Goal: Information Seeking & Learning: Learn about a topic

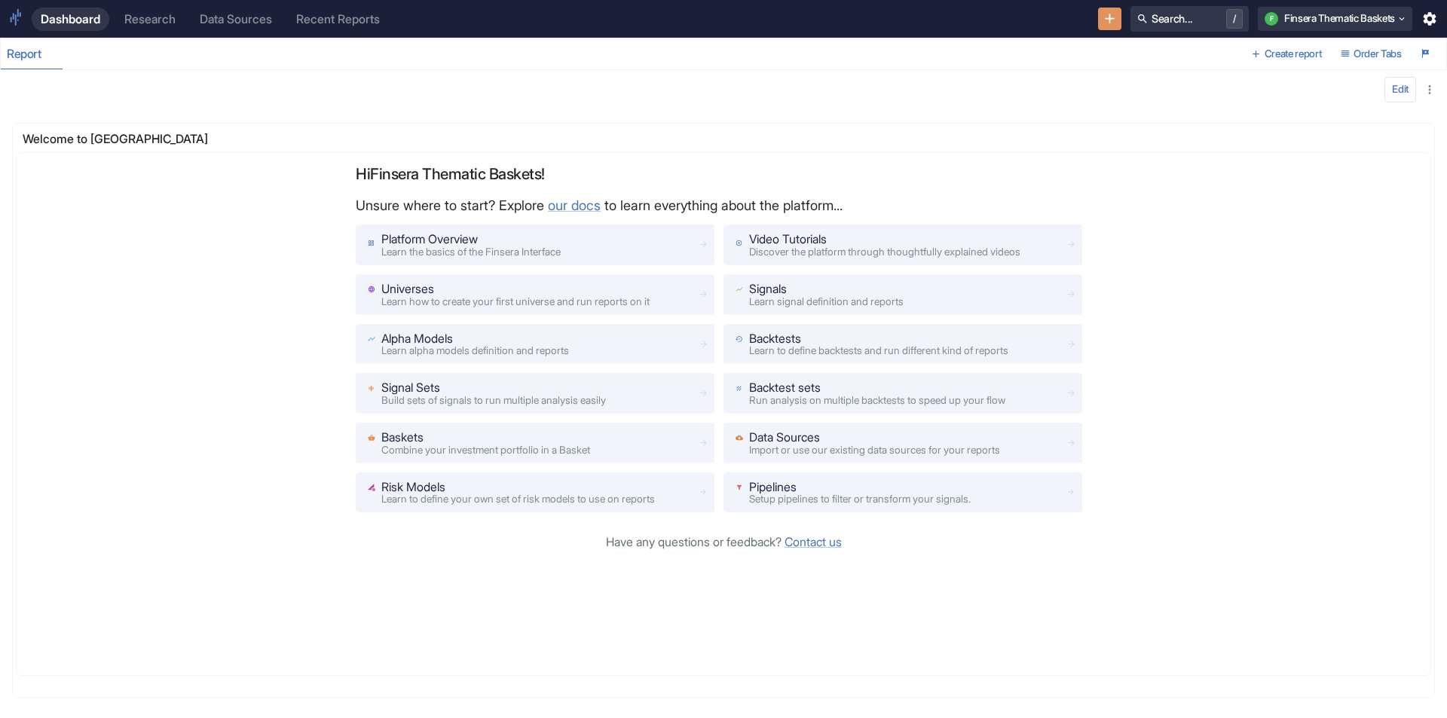
click at [79, 22] on div "Dashboard" at bounding box center [71, 19] width 60 height 14
click at [17, 57] on div "Report" at bounding box center [31, 54] width 48 height 15
click at [108, 23] on link "Dashboard" at bounding box center [71, 19] width 78 height 23
click at [139, 19] on div "Research" at bounding box center [149, 19] width 51 height 14
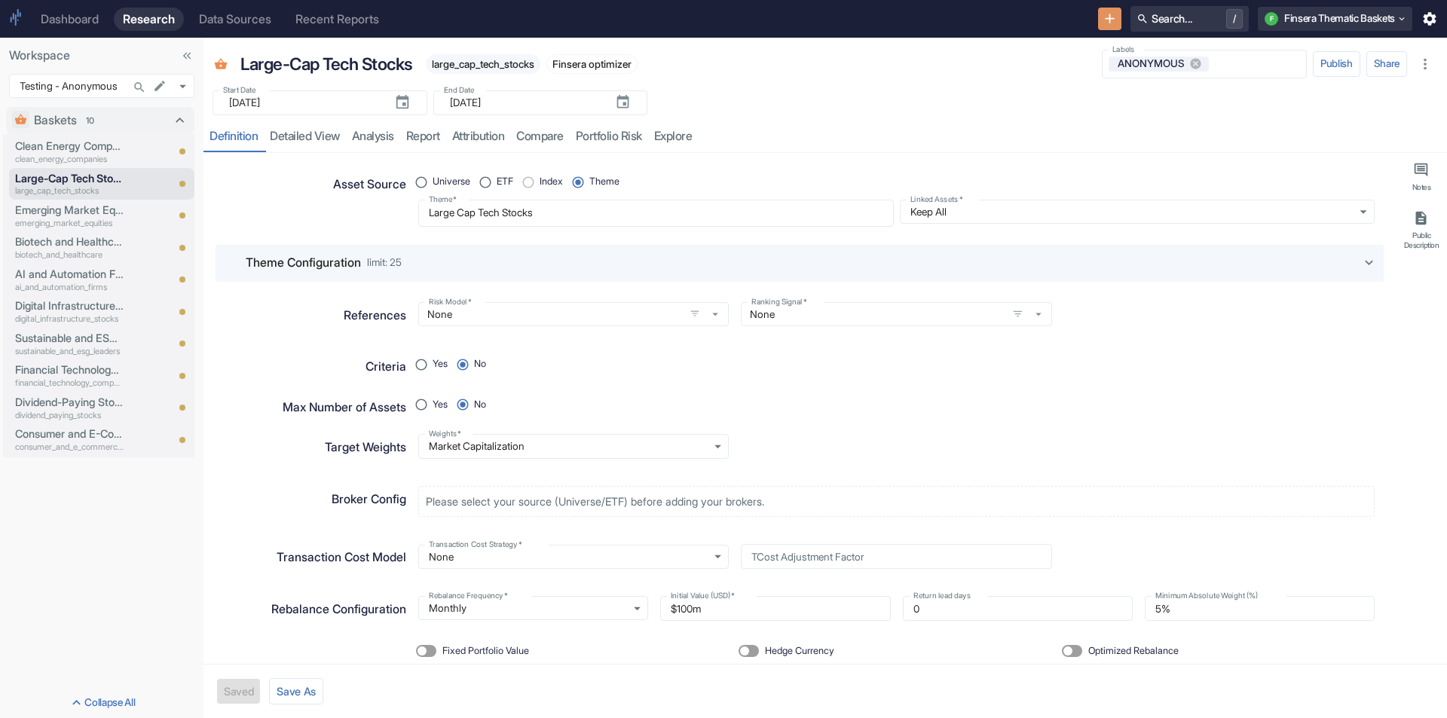
type textarea "x"
click at [75, 148] on p "Clean Energy Companies" at bounding box center [69, 146] width 109 height 17
type textarea "x"
click at [66, 186] on p "large_cap_tech_stocks" at bounding box center [69, 191] width 109 height 13
type textarea "x"
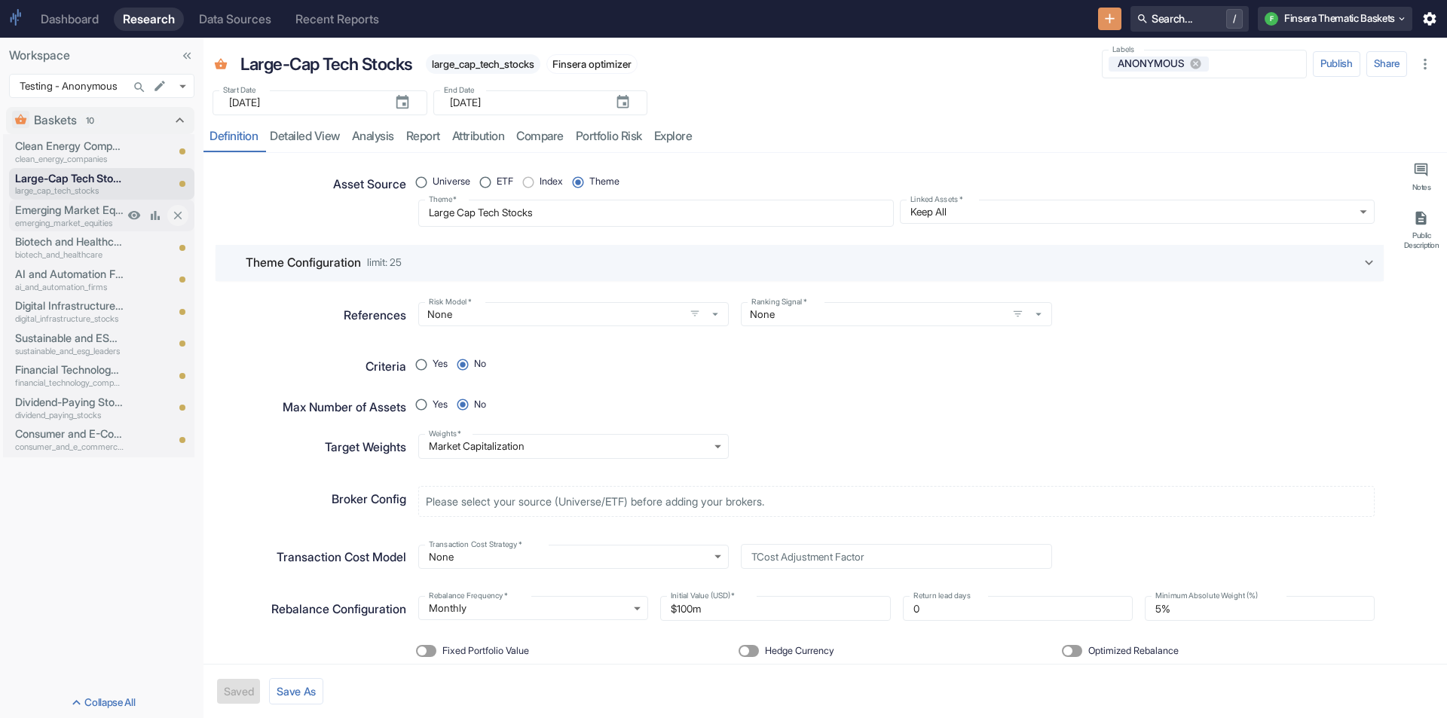
click at [65, 214] on p "Emerging Market Equities" at bounding box center [69, 210] width 109 height 17
type textarea "x"
click at [56, 248] on p "Biotech and Healthcare" at bounding box center [69, 242] width 109 height 17
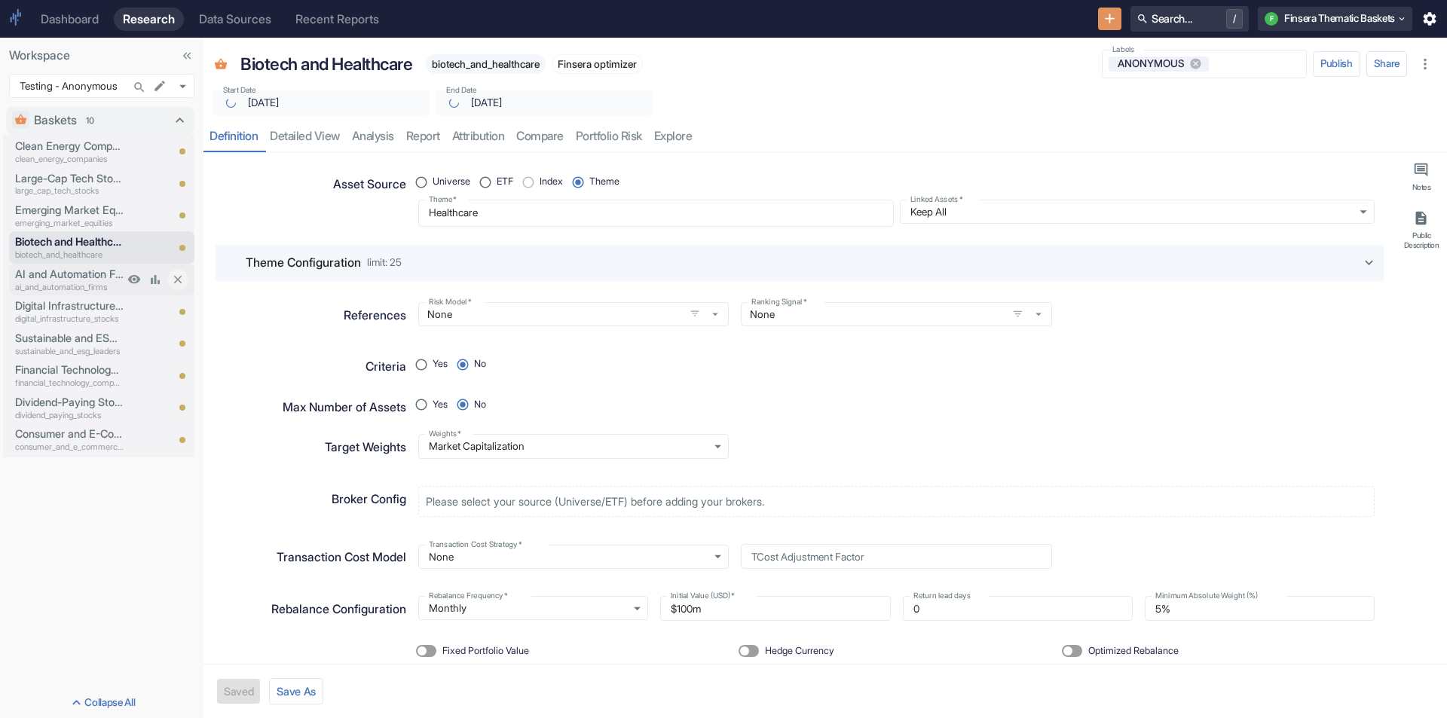
type textarea "x"
click at [54, 286] on p "ai_and_automation_firms" at bounding box center [69, 287] width 109 height 13
click at [55, 306] on p "Digital Infrastructure Stocks" at bounding box center [69, 306] width 109 height 17
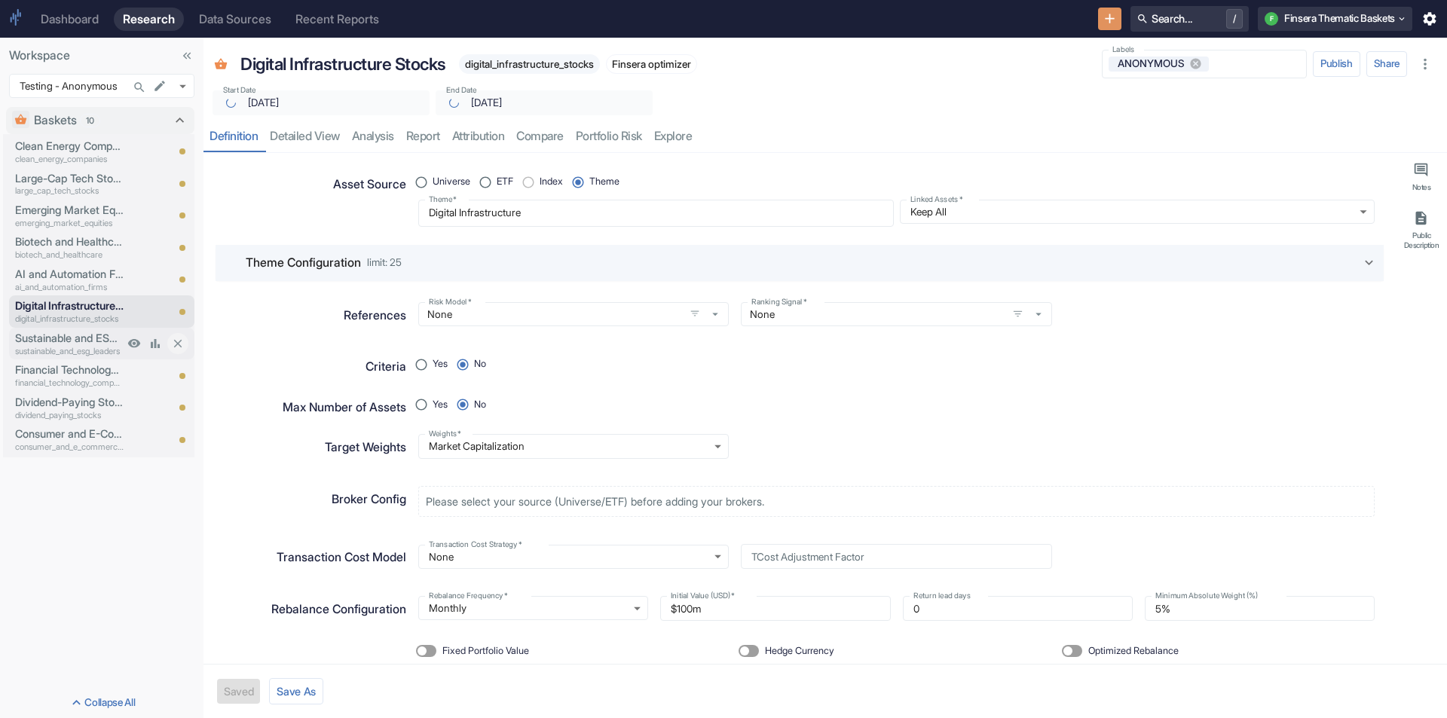
type textarea "x"
click at [57, 343] on p "Sustainable and ESG Leaders" at bounding box center [69, 338] width 109 height 17
type textarea "x"
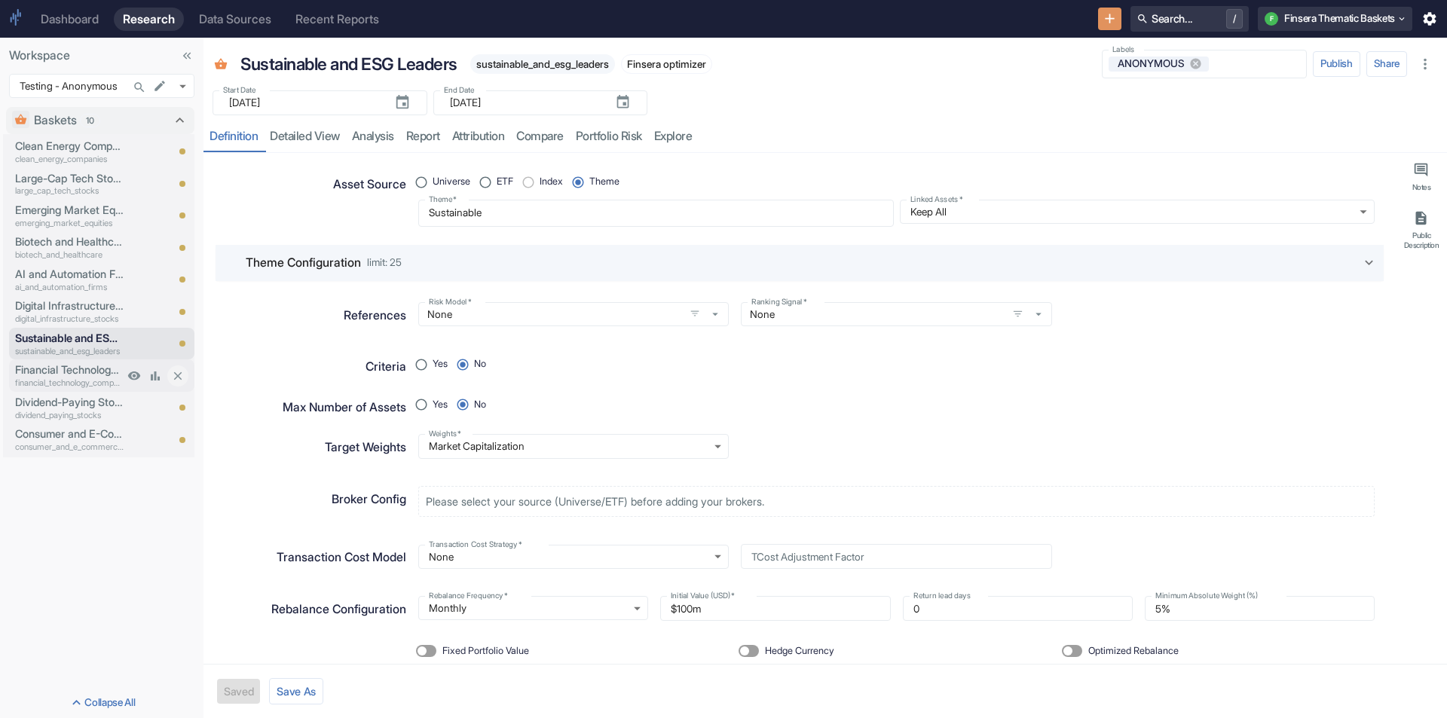
click at [52, 372] on p "Financial Technology Companies" at bounding box center [69, 370] width 109 height 17
type textarea "x"
click at [51, 398] on p "Dividend-Paying Stocks" at bounding box center [69, 402] width 109 height 17
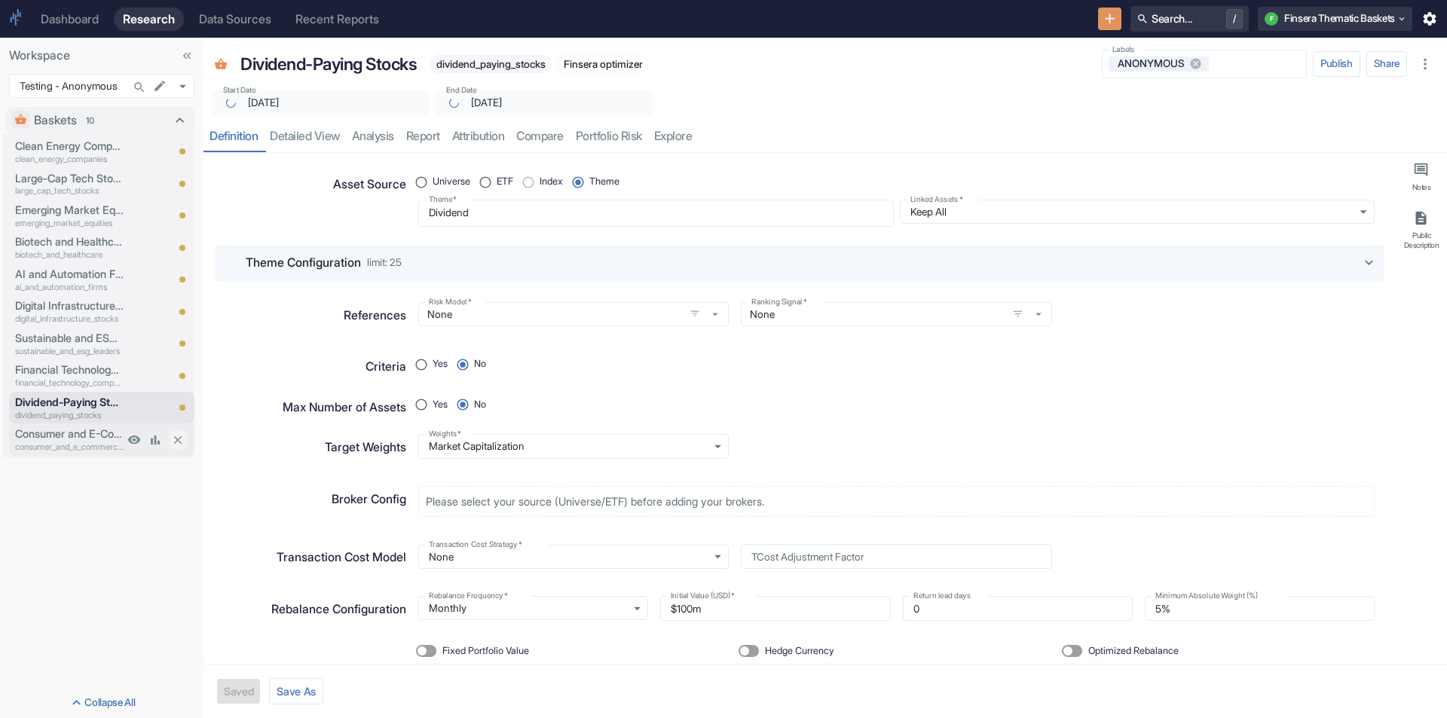
type textarea "x"
click at [51, 433] on p "Consumer and E-Commerce Businesses" at bounding box center [69, 434] width 109 height 17
click at [185, 84] on body "Dashboard Research Data Sources Recent Reports Search... / F Finsera Thematic B…" at bounding box center [723, 359] width 1447 height 718
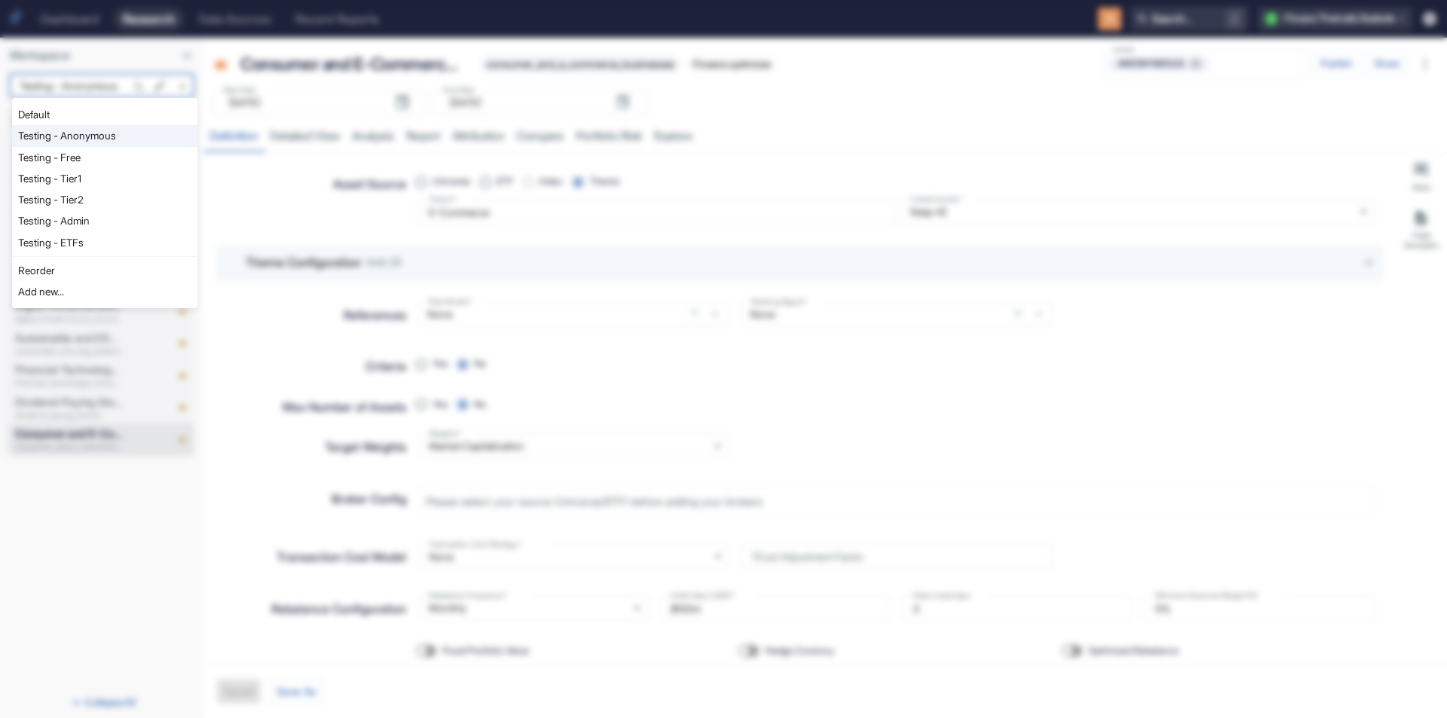
type textarea "x"
click at [124, 118] on li "Default" at bounding box center [104, 114] width 185 height 21
type input "1121"
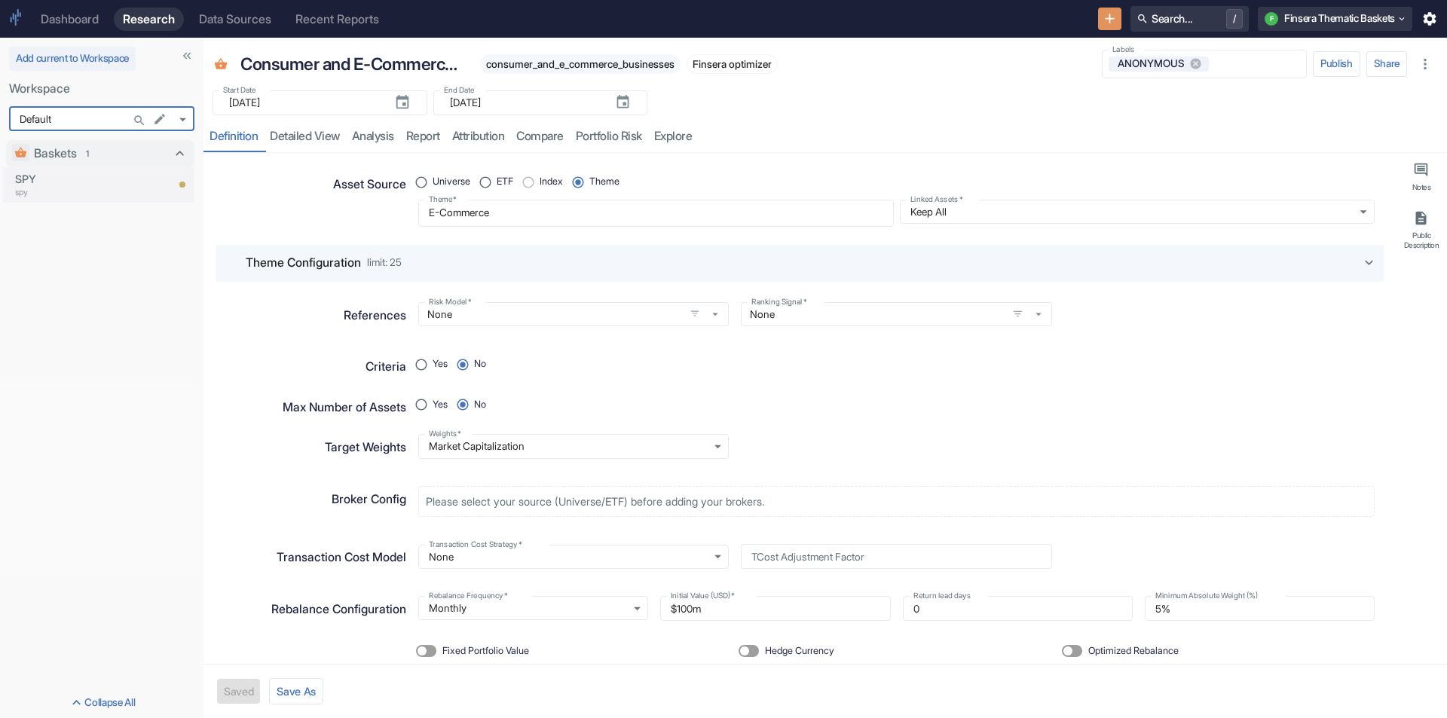
type textarea "x"
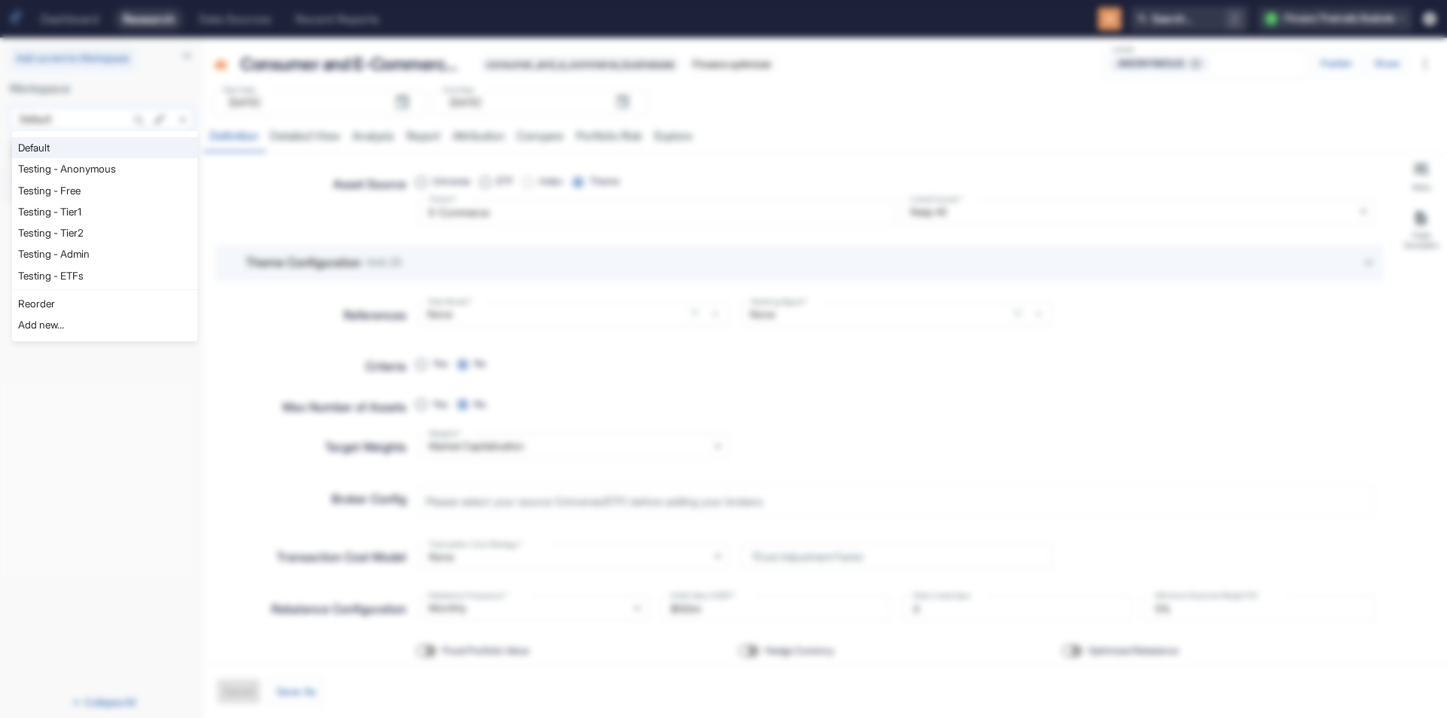
click at [183, 117] on body "Dashboard Research Data Sources Recent Reports Search... / F Finsera Thematic B…" at bounding box center [723, 359] width 1447 height 718
click at [109, 173] on li "Testing - Anonymous" at bounding box center [104, 168] width 185 height 21
type input "1126"
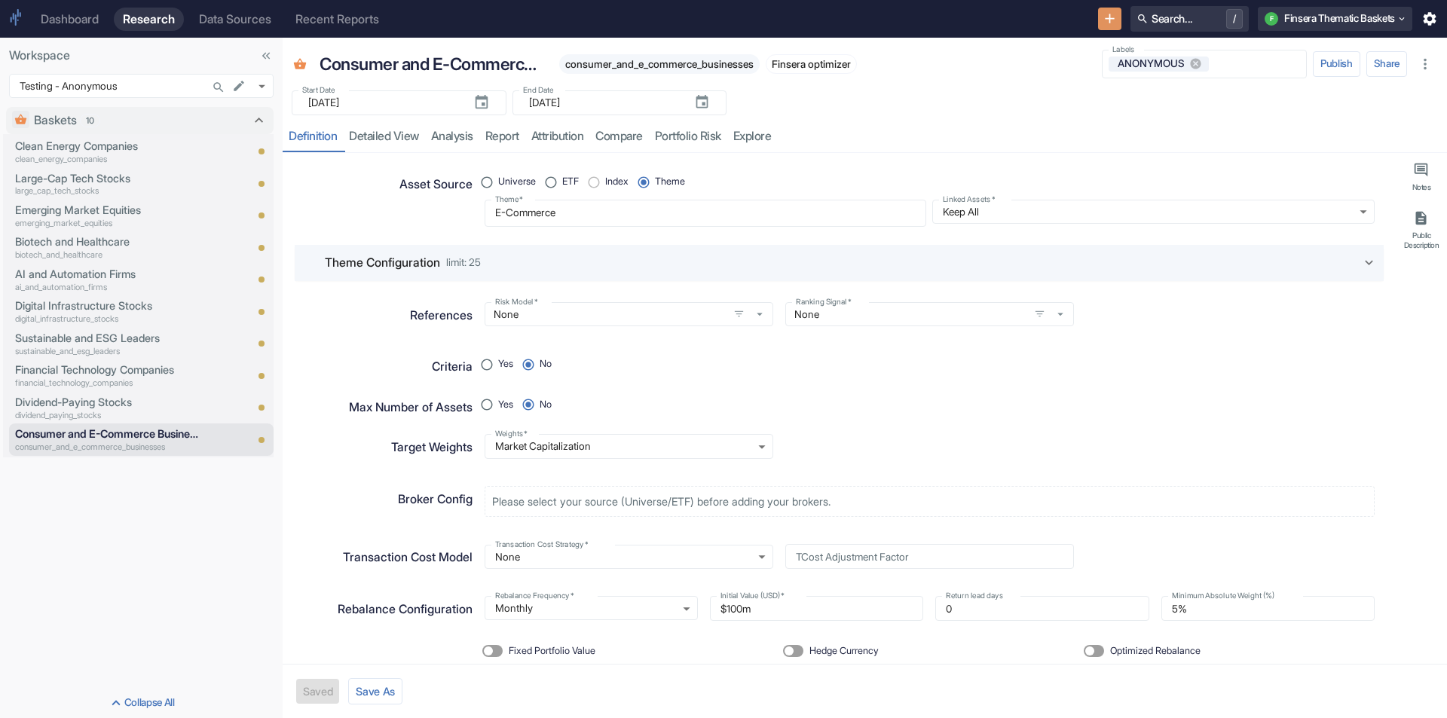
drag, startPoint x: 201, startPoint y: 278, endPoint x: 280, endPoint y: 290, distance: 80.1
type textarea "x"
click at [109, 156] on p "clean_energy_companies" at bounding box center [109, 159] width 188 height 13
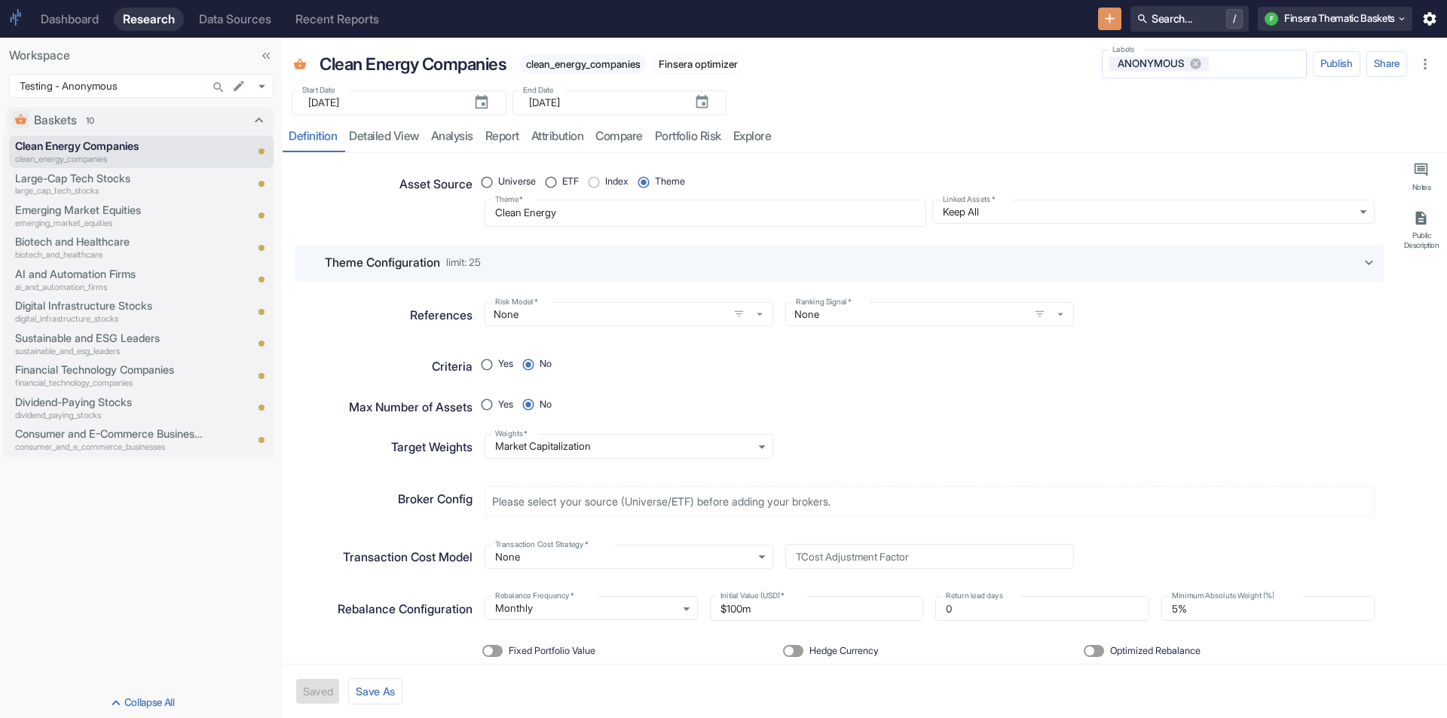
click at [1234, 65] on input "Labels" at bounding box center [1255, 64] width 88 height 14
click at [963, 88] on div "Start Date ​ [DATE] Start Date End Date ​ [DATE] End Date" at bounding box center [865, 98] width 1165 height 34
click at [1235, 64] on input "Labels" at bounding box center [1255, 64] width 88 height 14
click at [1148, 123] on li "FREE" at bounding box center [1204, 121] width 205 height 24
click at [1256, 66] on icon at bounding box center [1259, 64] width 14 height 14
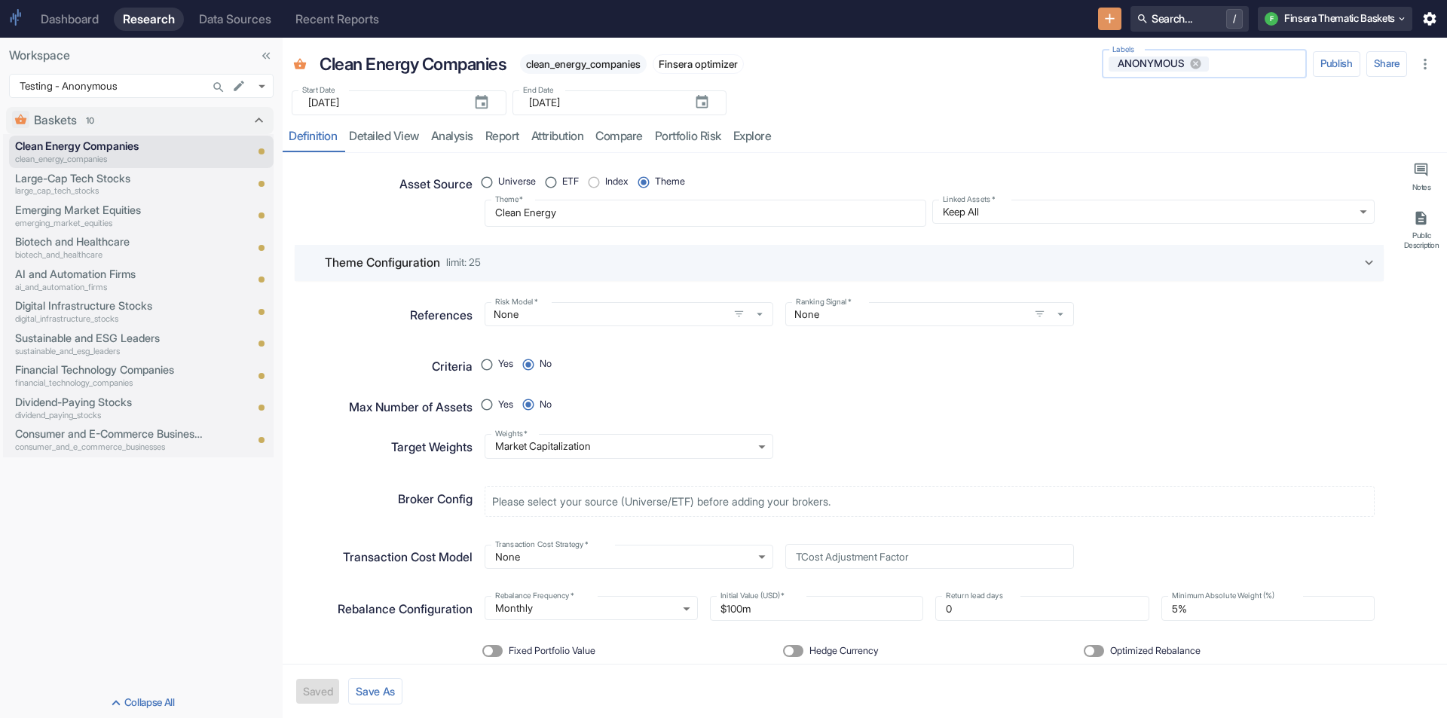
type textarea "x"
click at [1165, 130] on div "resource tabs" at bounding box center [1107, 136] width 661 height 31
click at [262, 79] on body "Dashboard Research Data Sources Recent Reports Search... / F Finsera Thematic B…" at bounding box center [723, 359] width 1447 height 718
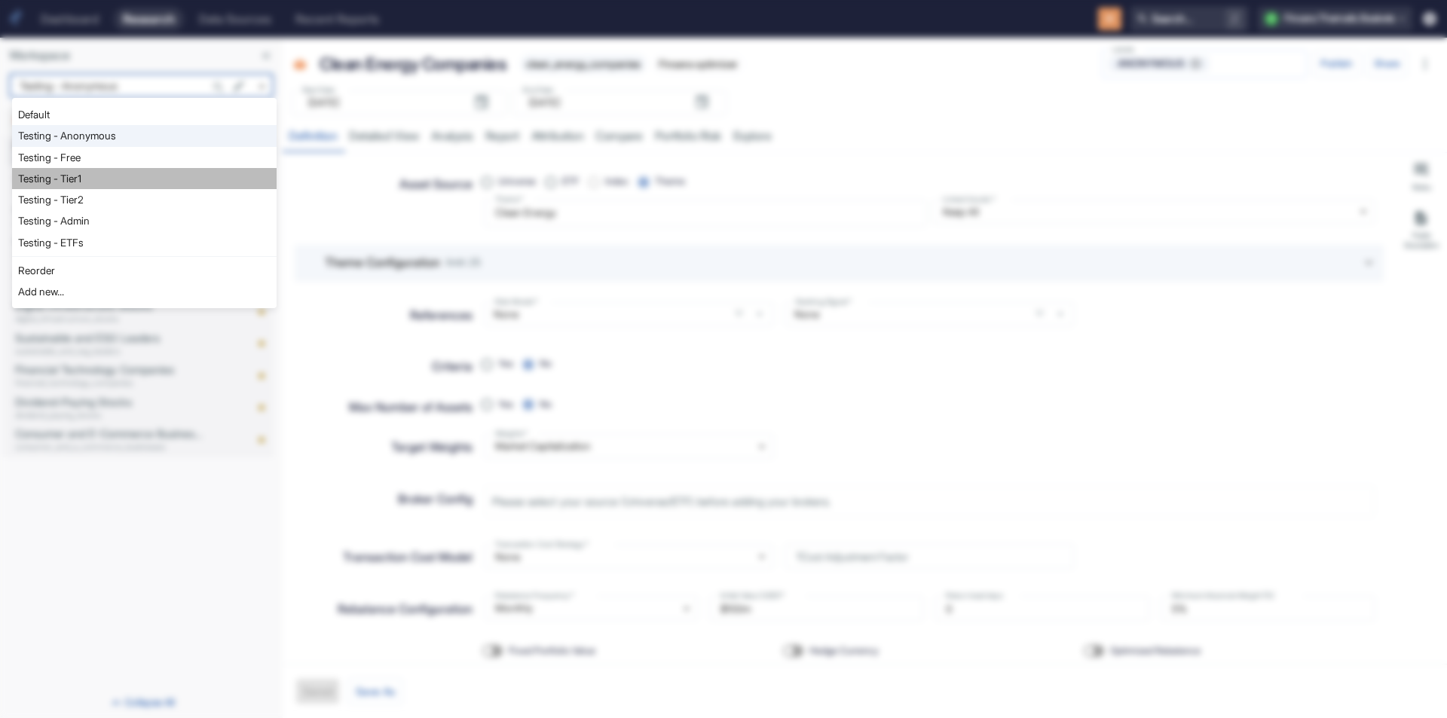
click at [142, 180] on li "Testing - Tier1" at bounding box center [144, 178] width 265 height 21
type input "1128"
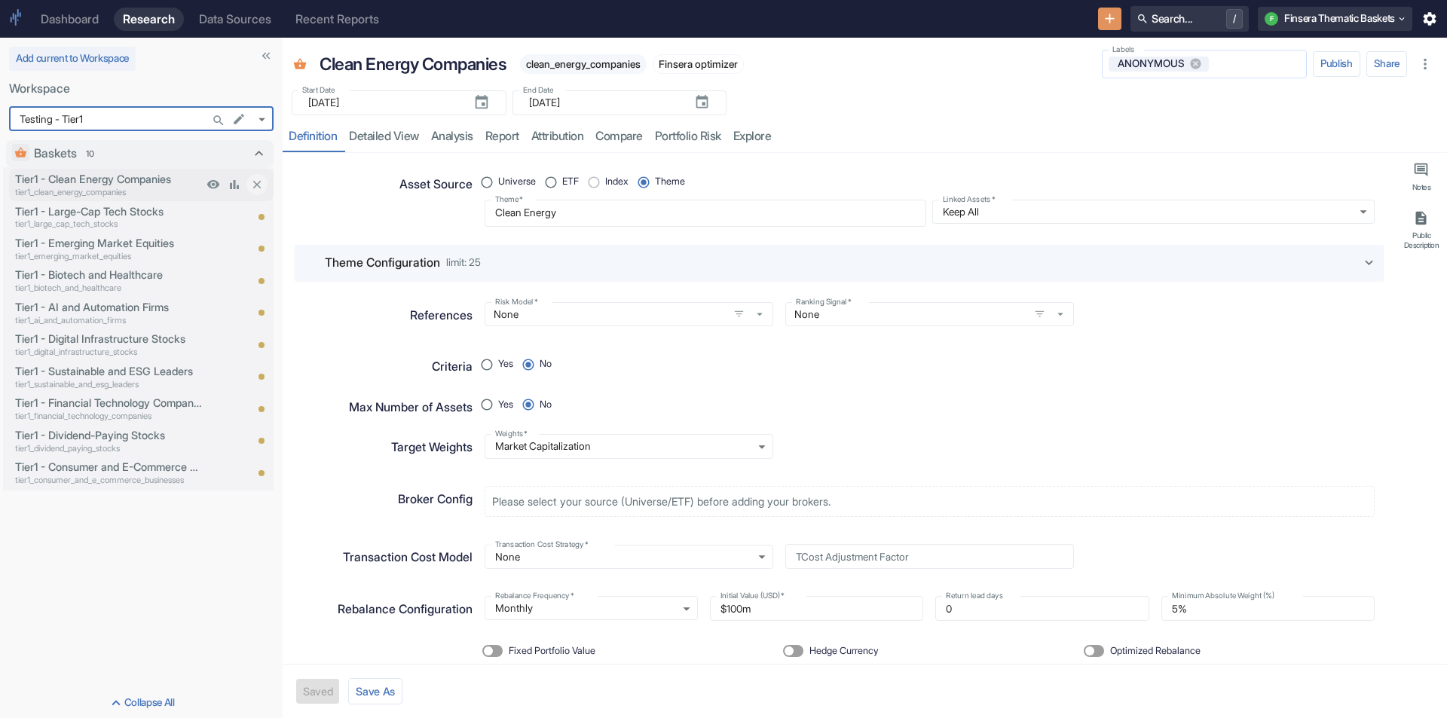
type textarea "x"
click at [261, 118] on body "Dashboard Research Data Sources Recent Reports Search... / F Finsera Thematic B…" at bounding box center [723, 359] width 1447 height 718
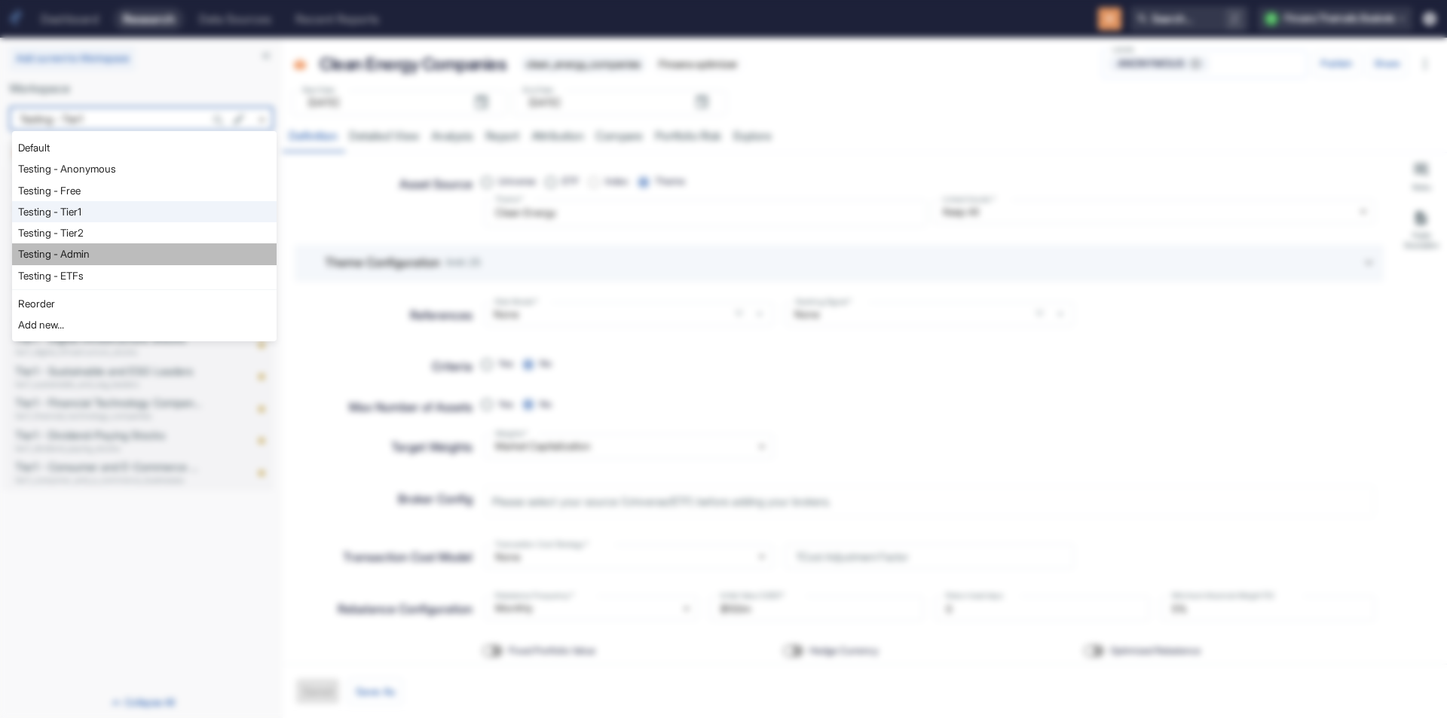
click at [115, 249] on li "Testing - Admin" at bounding box center [144, 253] width 265 height 21
type input "1130"
type textarea "x"
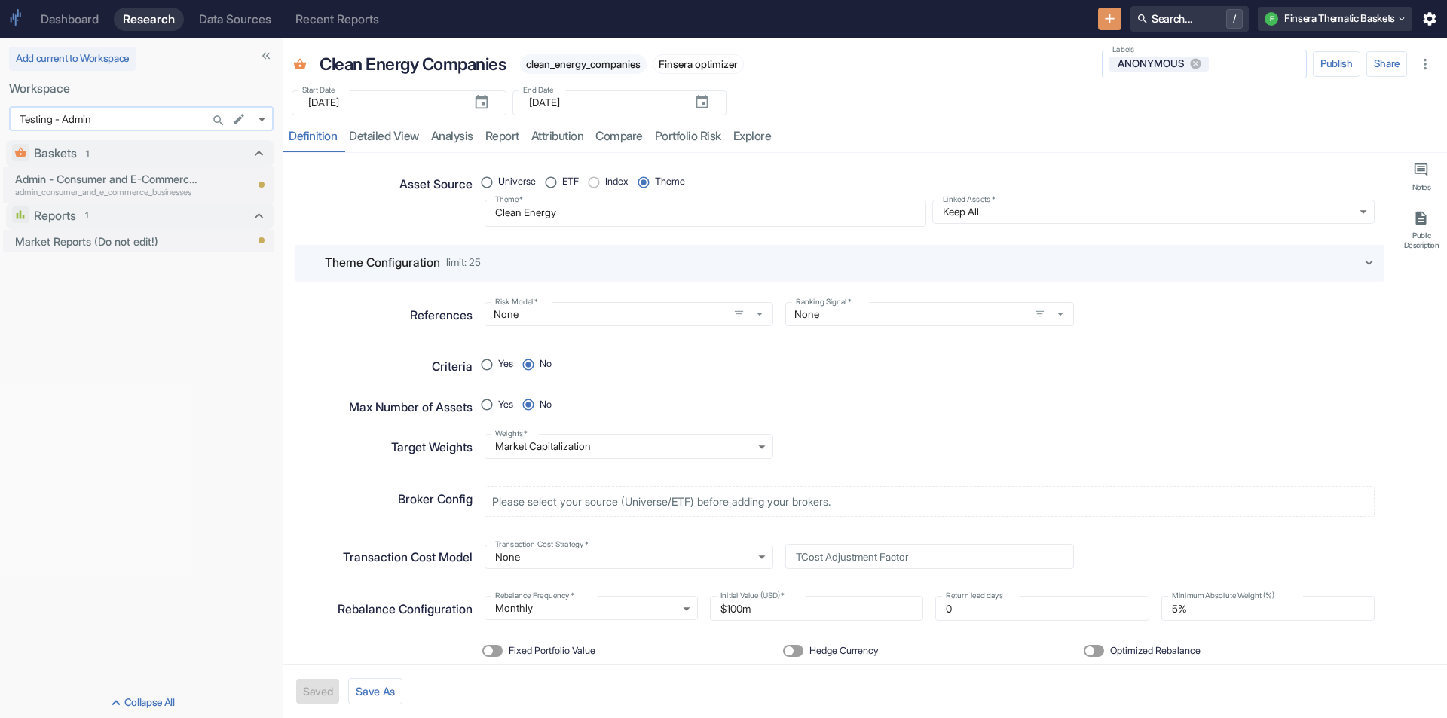
click at [262, 112] on body "Dashboard Research Data Sources Recent Reports Search... / F Finsera Thematic B…" at bounding box center [723, 359] width 1447 height 718
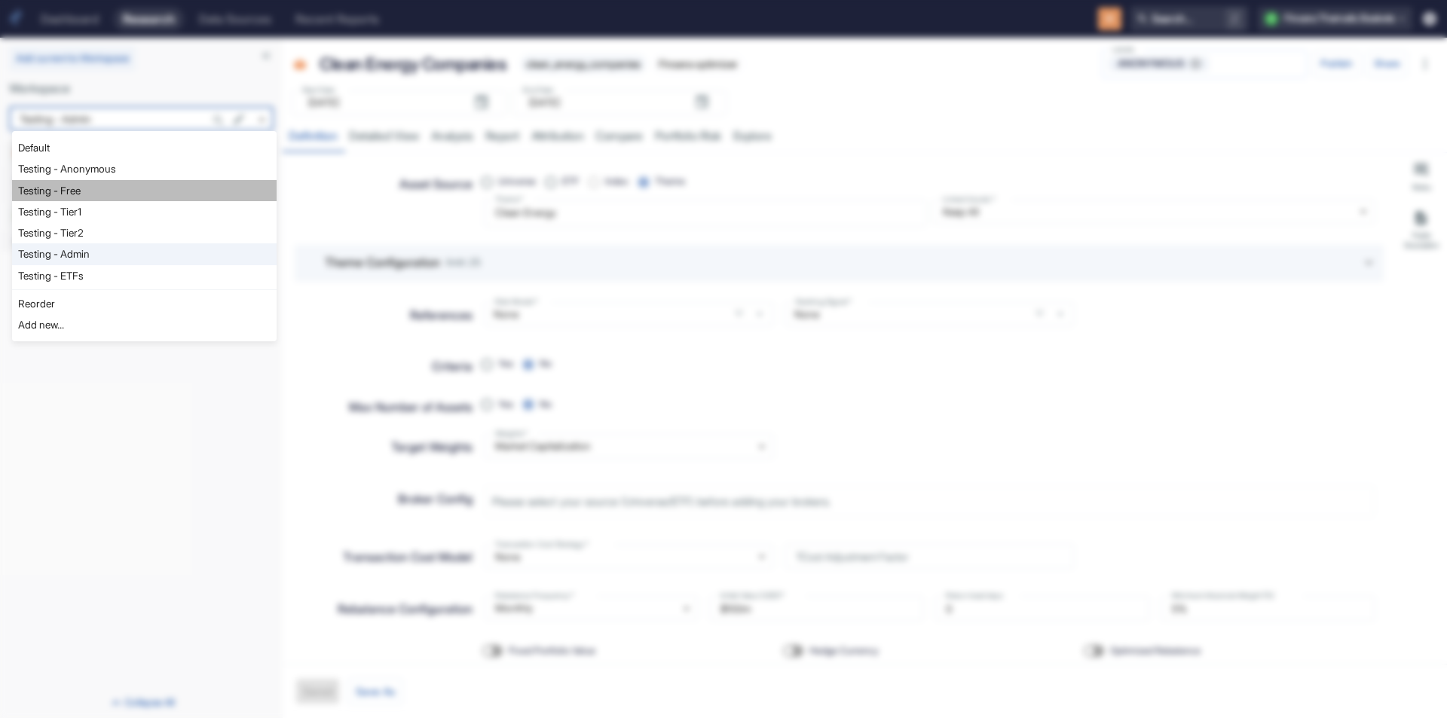
click at [144, 188] on li "Testing - Free" at bounding box center [144, 190] width 265 height 21
type input "1127"
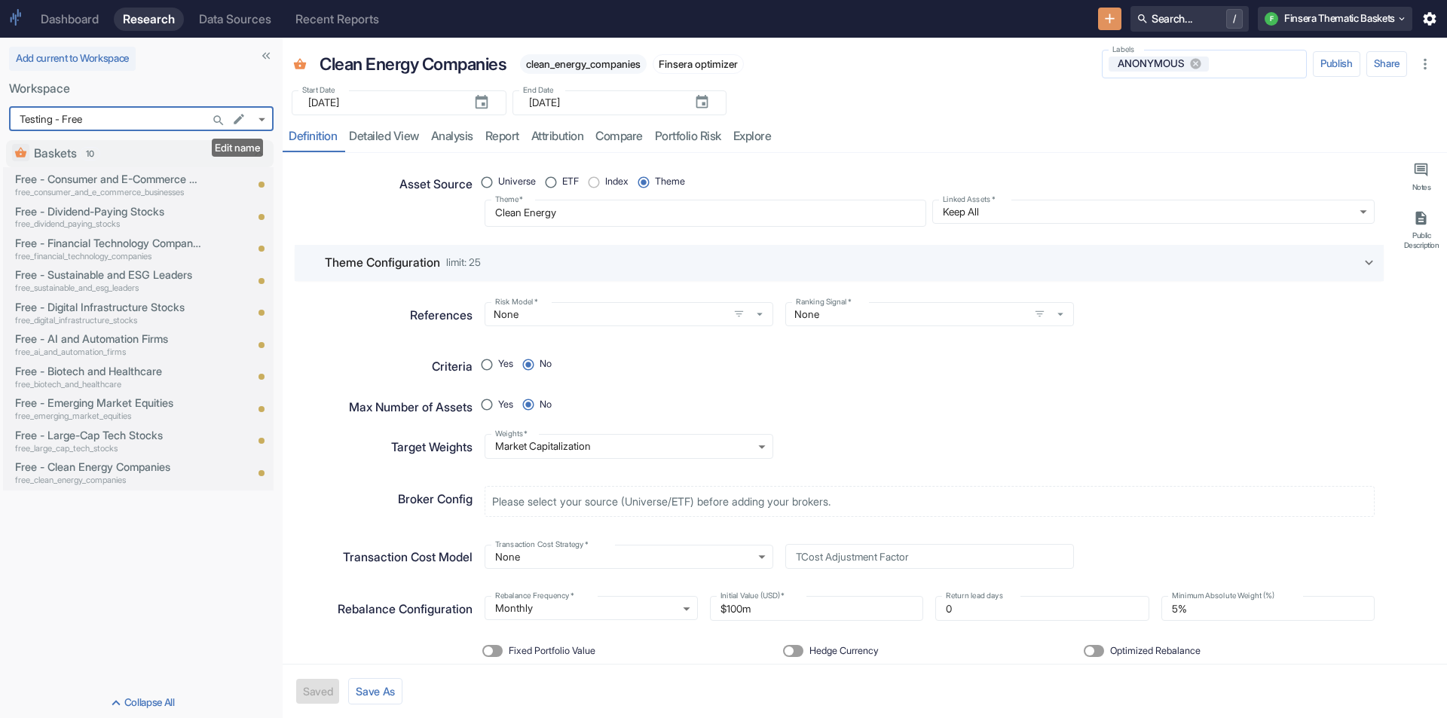
type textarea "x"
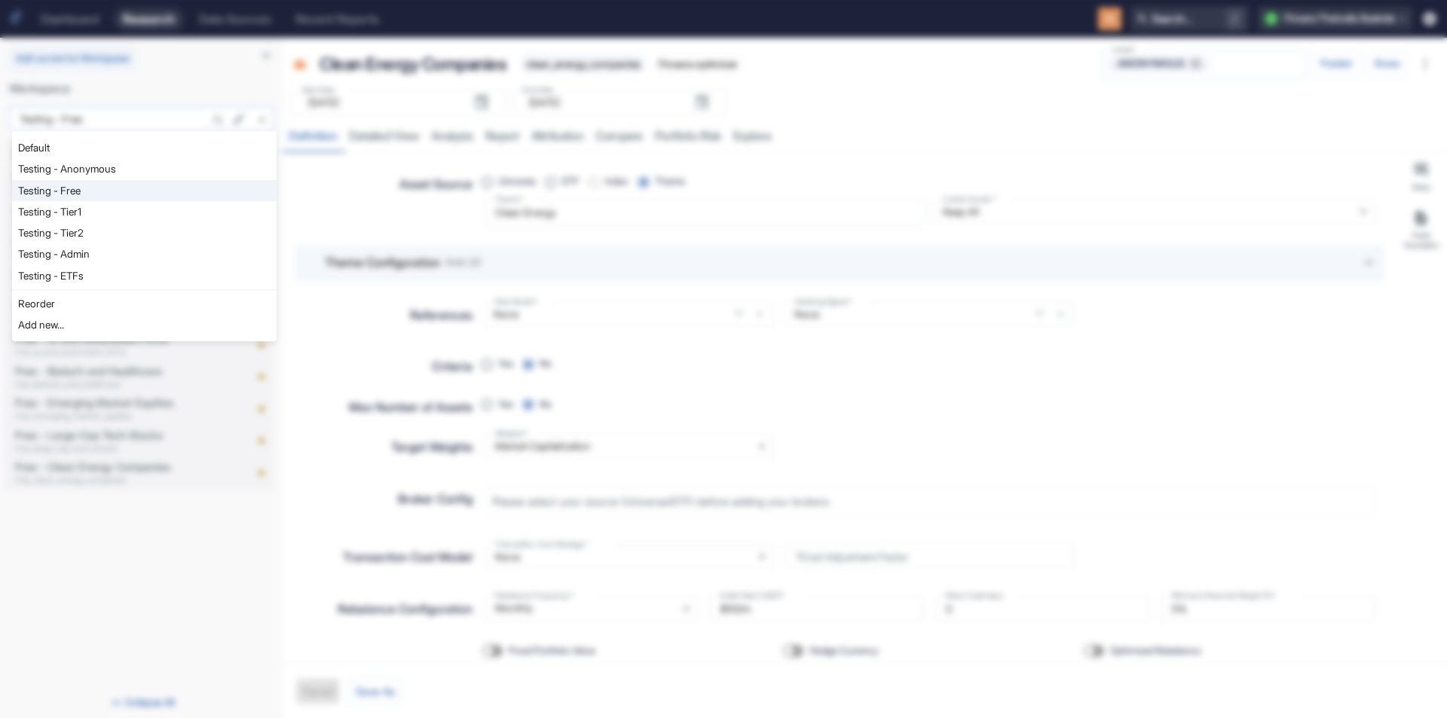
click at [265, 116] on body "Dashboard Research Data Sources Recent Reports Search... / F Finsera Thematic B…" at bounding box center [723, 359] width 1447 height 718
click at [190, 170] on li "Testing - Anonymous" at bounding box center [144, 168] width 265 height 21
type input "1126"
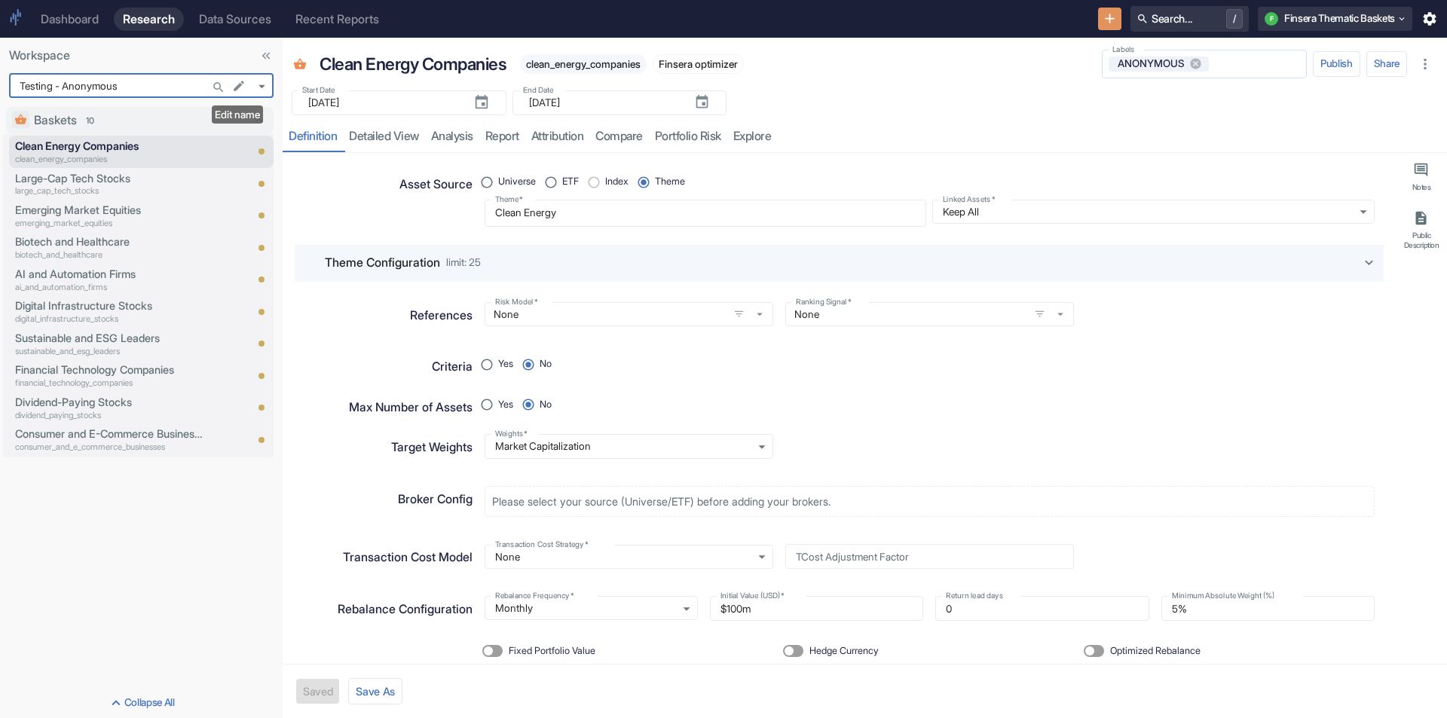
type textarea "x"
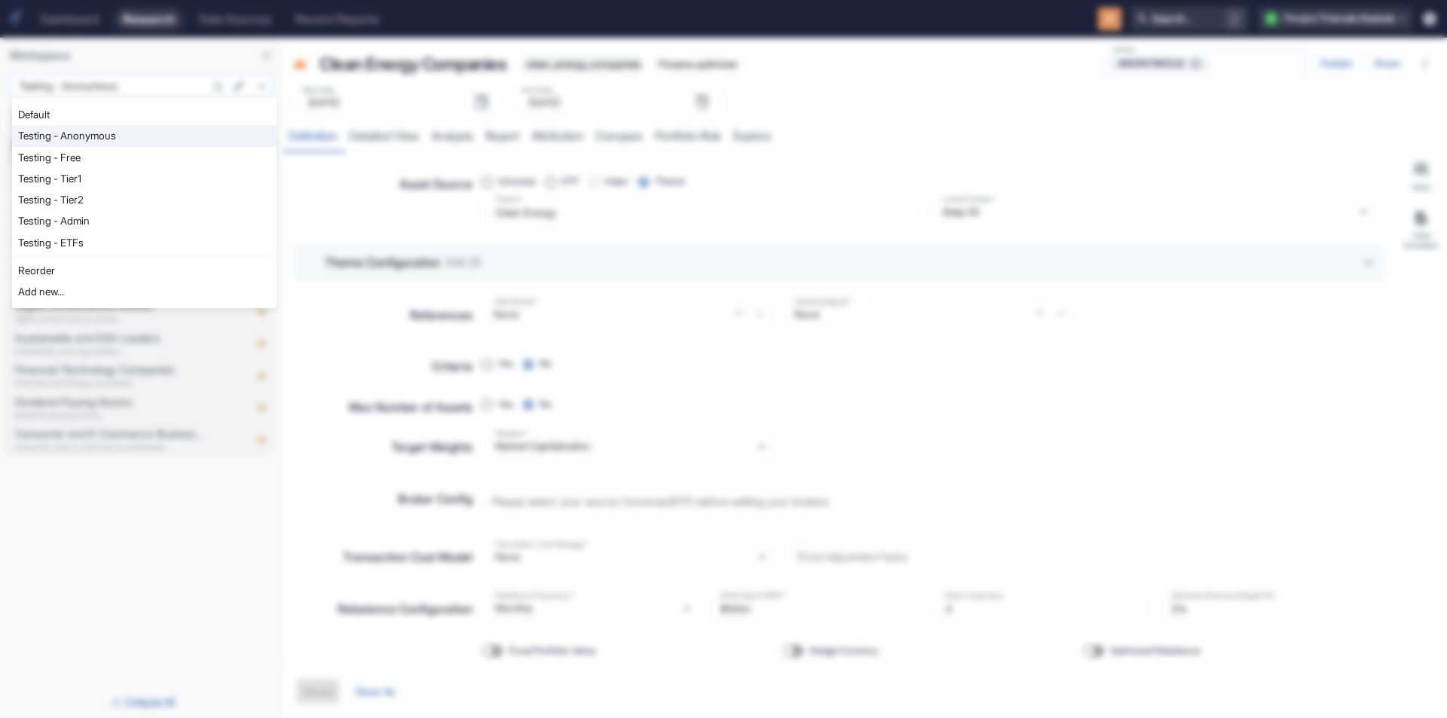
click at [258, 86] on body "Dashboard Research Data Sources Recent Reports Search... / F Finsera Thematic B…" at bounding box center [723, 359] width 1447 height 718
click at [143, 159] on li "Testing - Free" at bounding box center [144, 157] width 265 height 21
type input "1127"
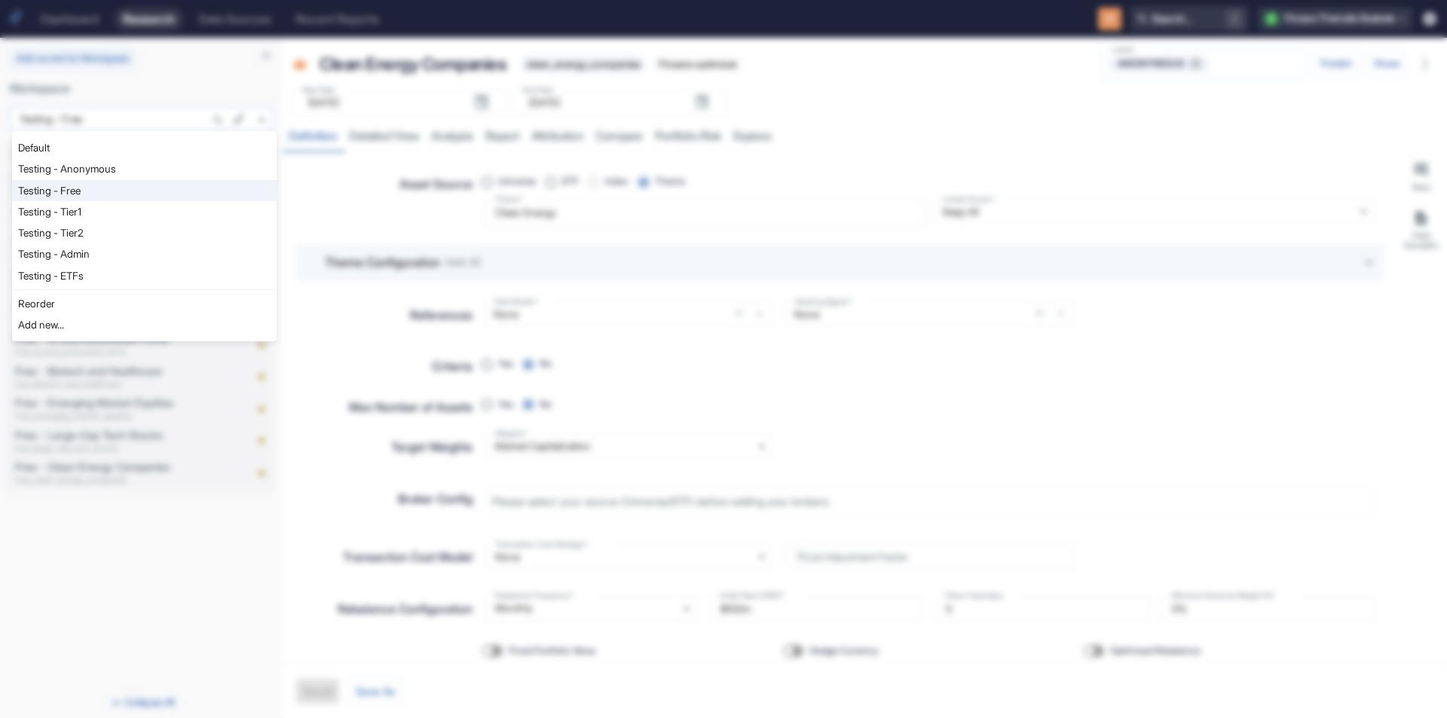
click at [265, 118] on body "Dashboard Research Data Sources Recent Reports Search... / F Finsera Thematic B…" at bounding box center [723, 359] width 1447 height 718
click at [102, 506] on div at bounding box center [723, 359] width 1447 height 718
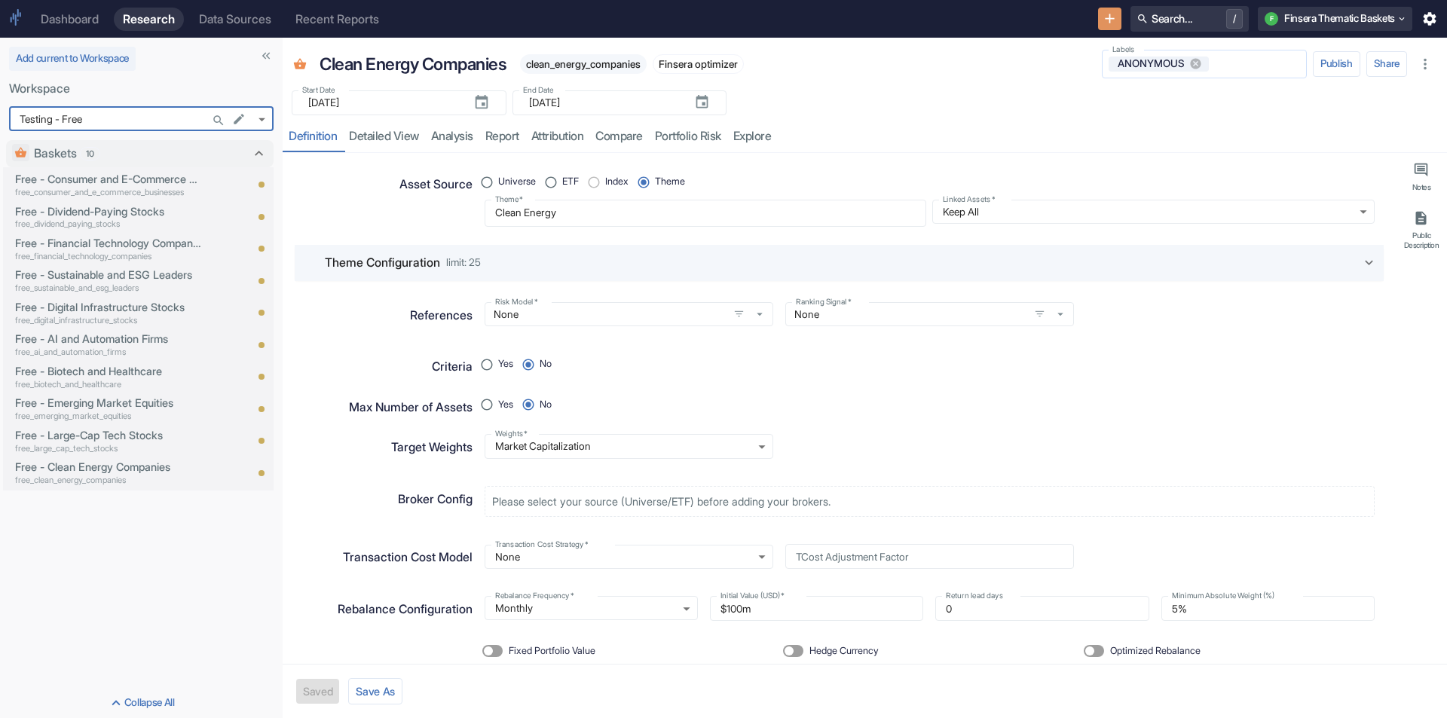
type textarea "x"
click at [126, 180] on p "Free - Consumer and E-Commerce Businesses" at bounding box center [109, 179] width 188 height 17
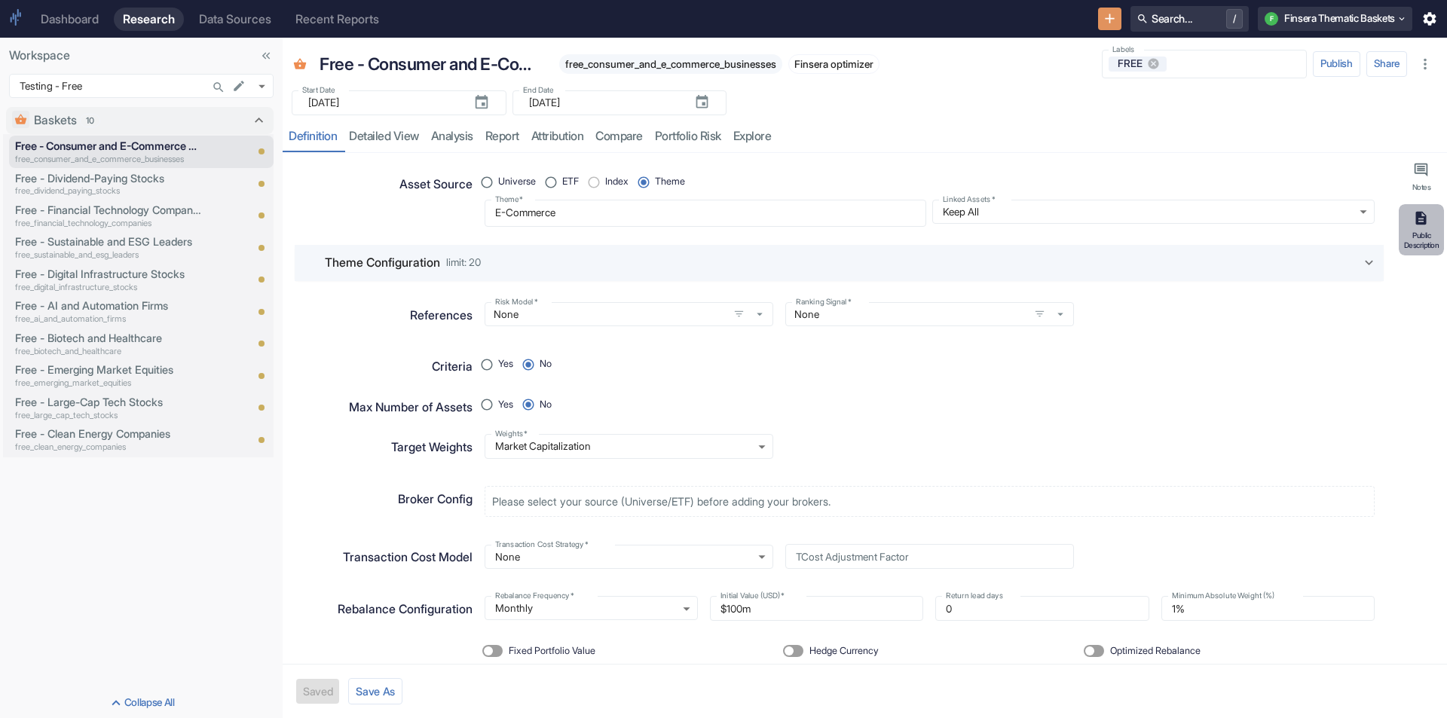
click at [1425, 231] on div "Public Description" at bounding box center [1421, 240] width 39 height 19
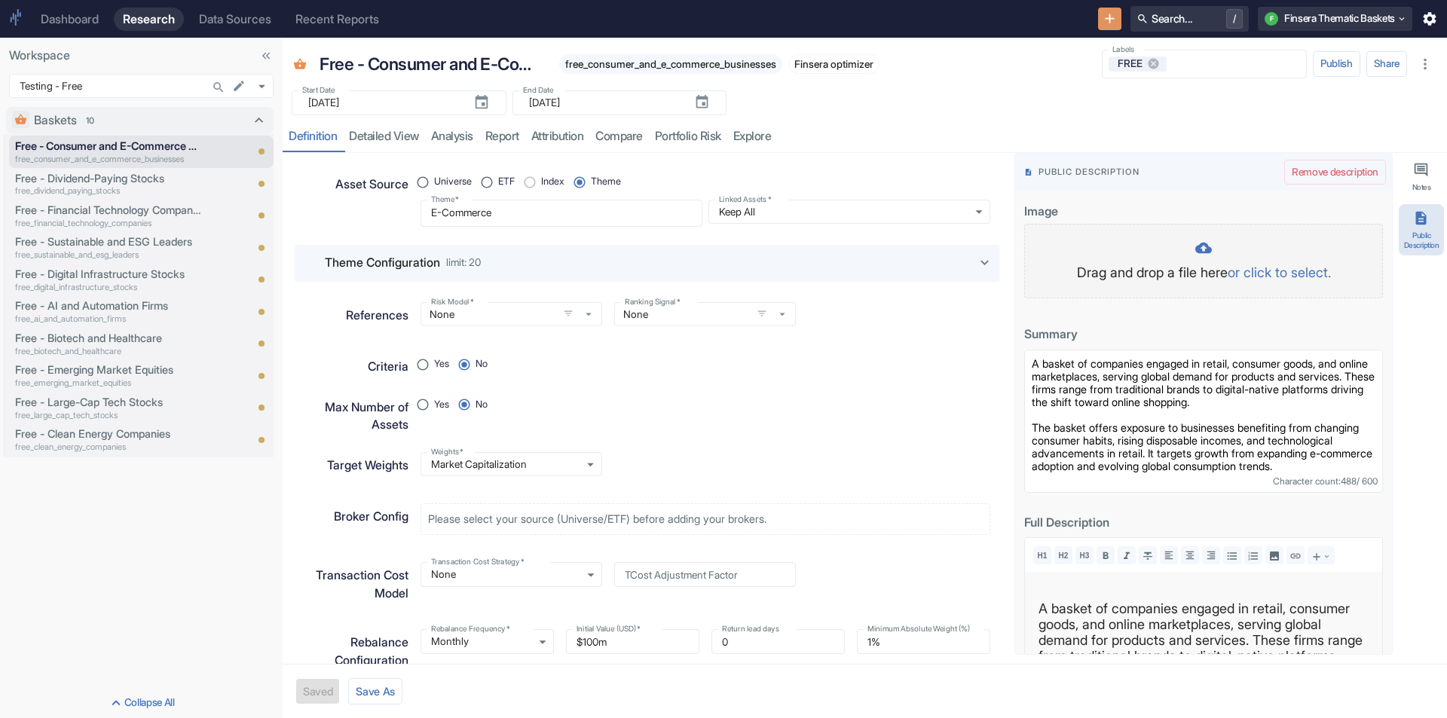
type textarea "x"
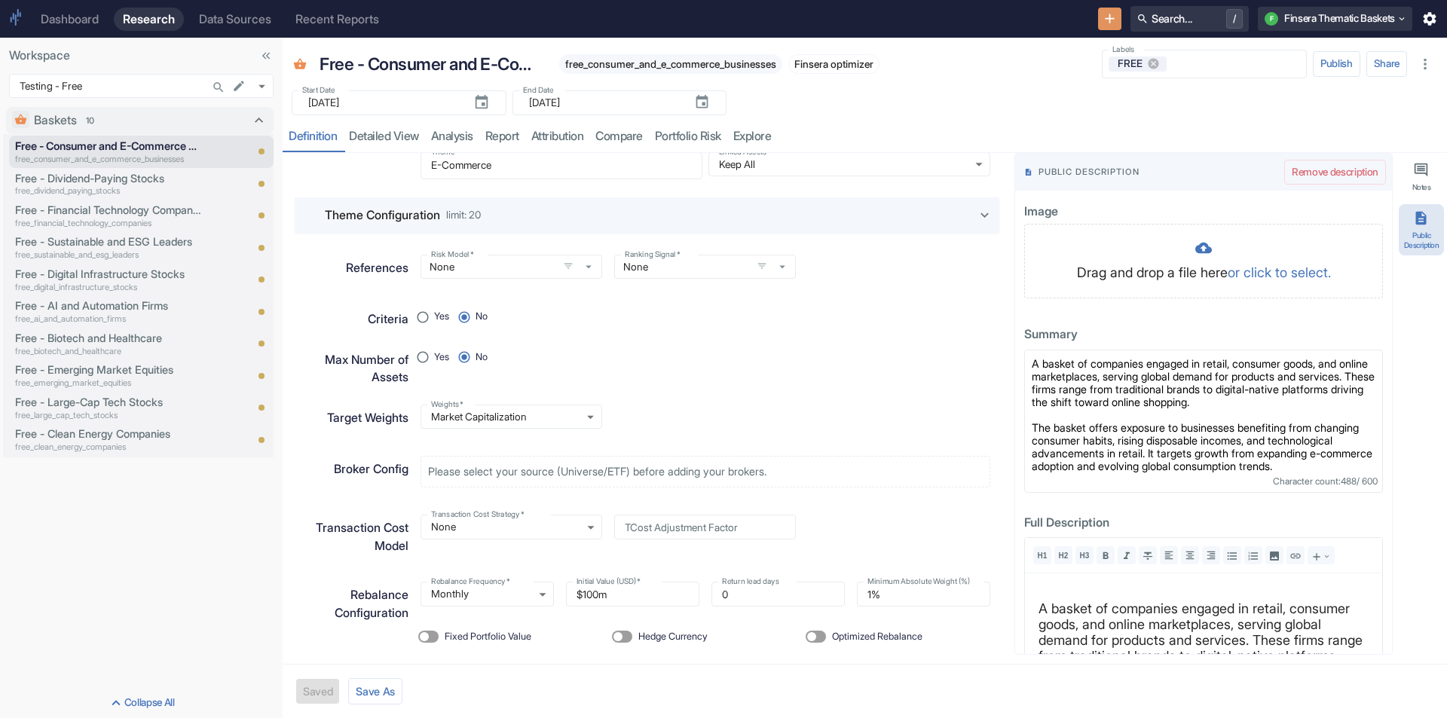
scroll to position [69, 0]
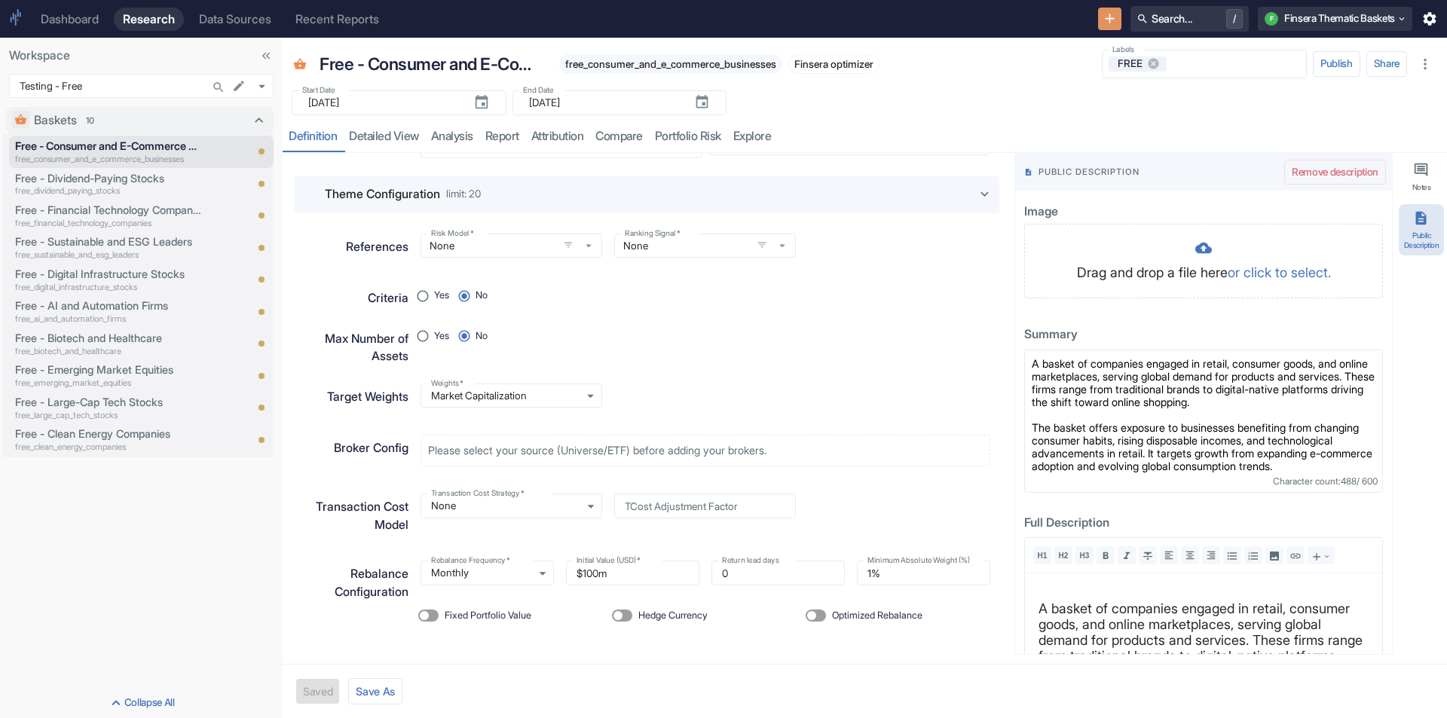
click at [768, 372] on div "Weights   * Market Capitalization MARKET_CAP Weights   *" at bounding box center [700, 390] width 583 height 36
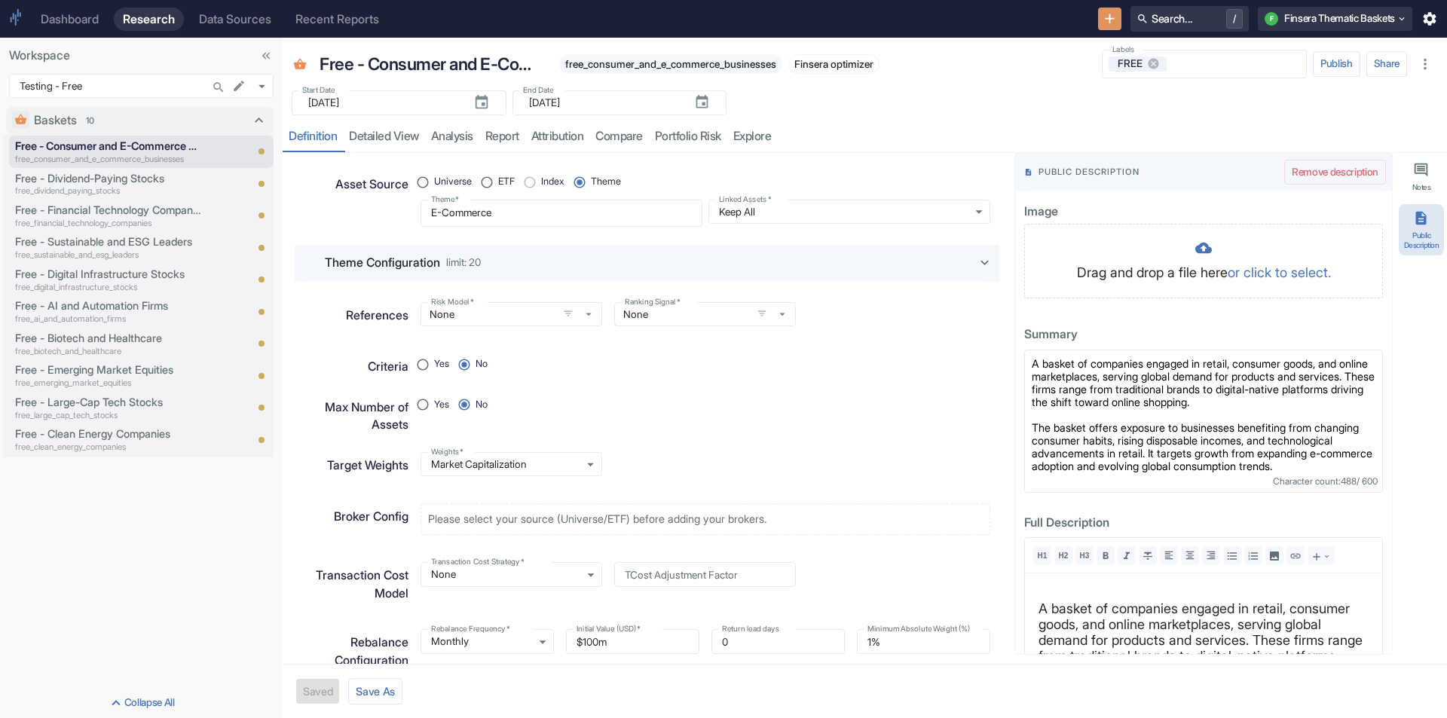
click at [1227, 101] on div "Start Date ​ [DATE] Start Date End Date ​ [DATE] End Date" at bounding box center [865, 98] width 1165 height 34
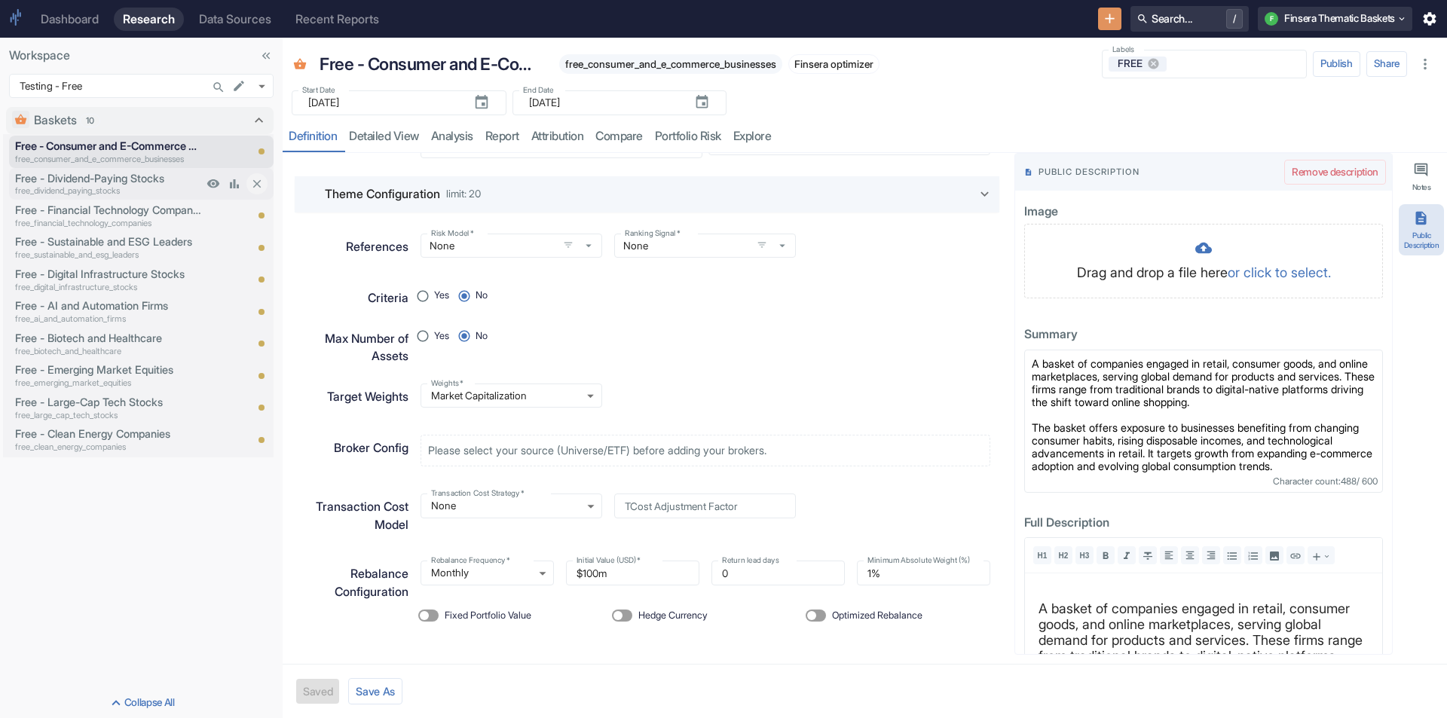
click at [148, 185] on p "free_dividend_paying_stocks" at bounding box center [109, 191] width 188 height 13
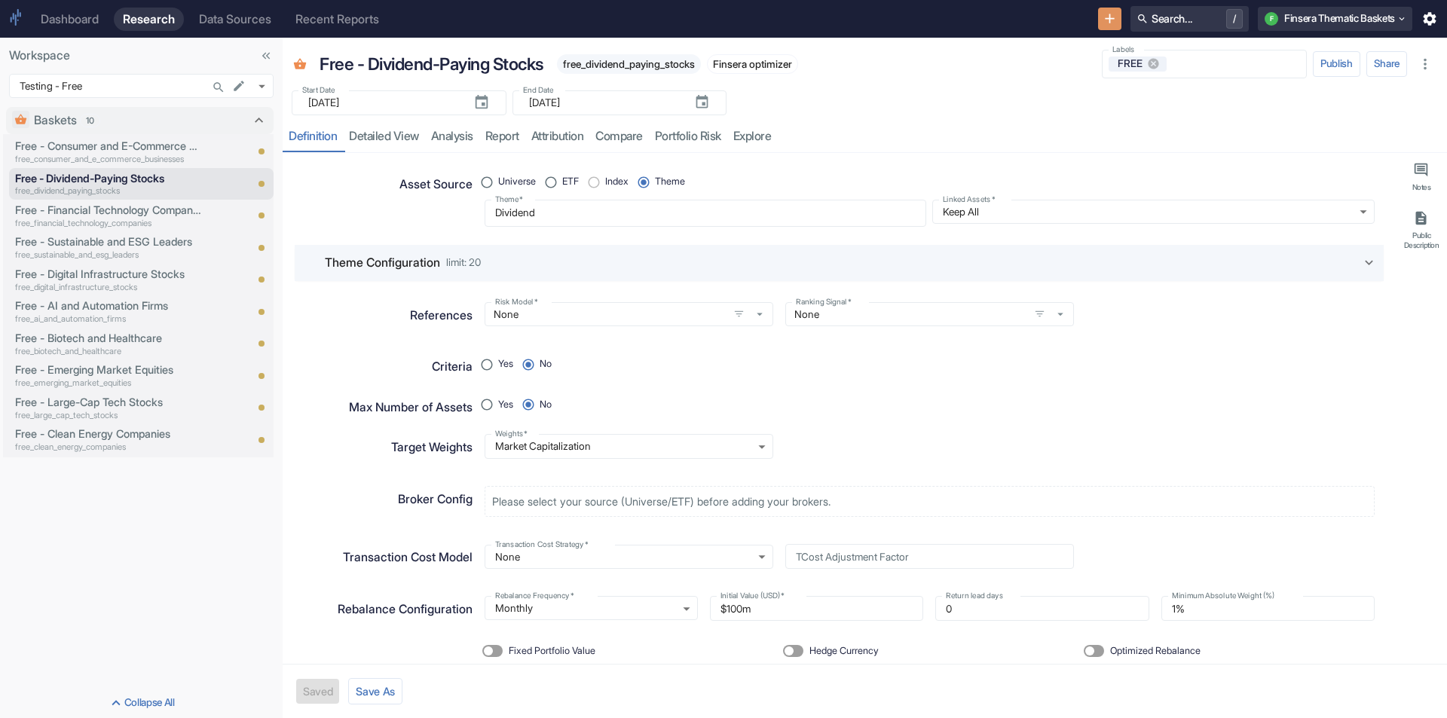
type textarea "x"
click at [141, 151] on p "Free - Consumer and E-Commerce Businesses" at bounding box center [109, 146] width 188 height 17
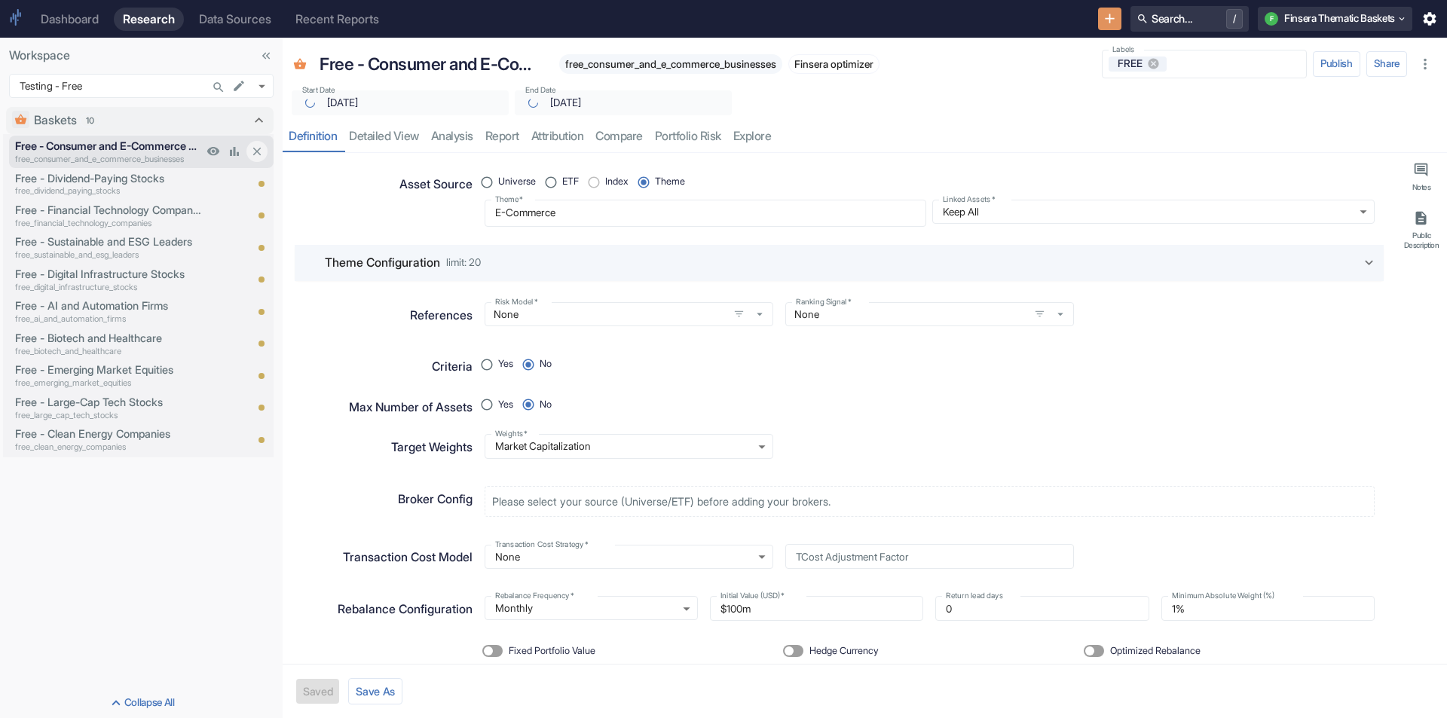
type textarea "x"
click at [632, 138] on link "compare" at bounding box center [619, 136] width 60 height 31
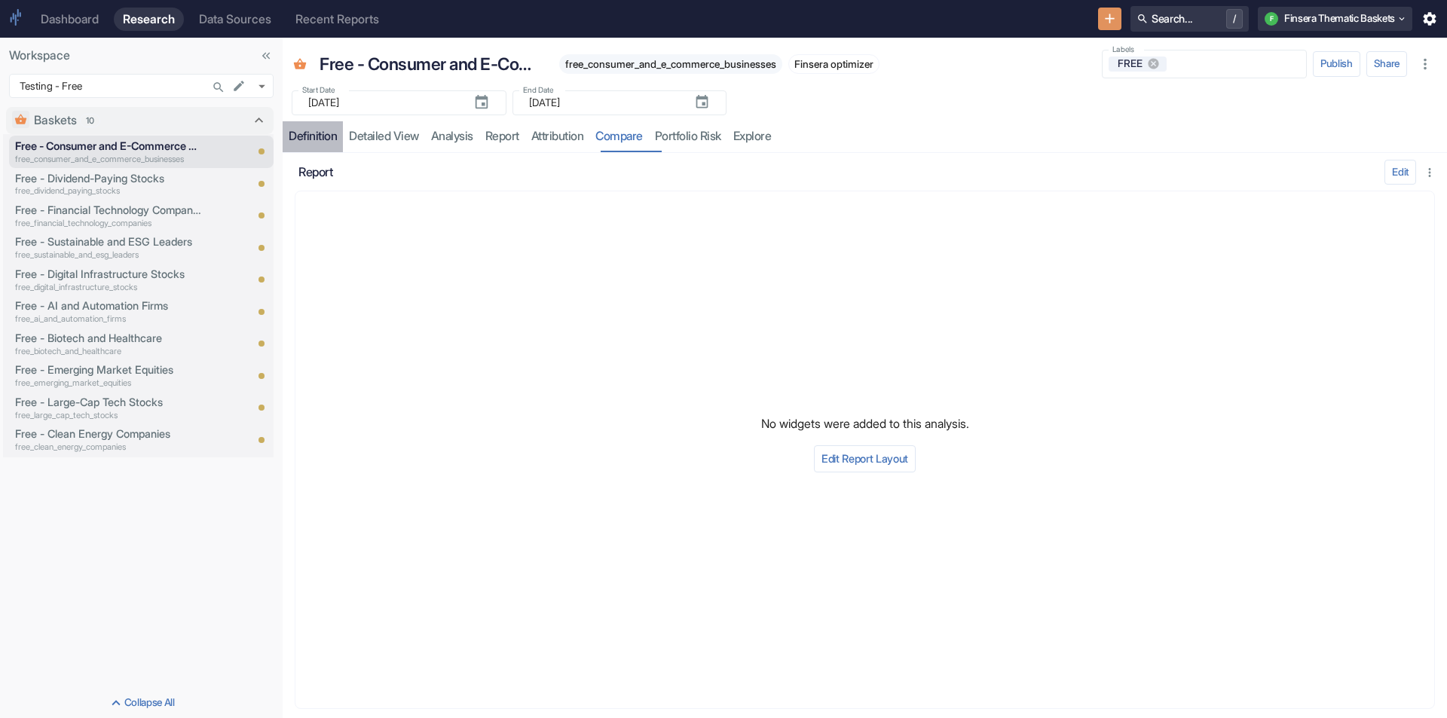
click at [322, 137] on div "Definition" at bounding box center [313, 136] width 48 height 15
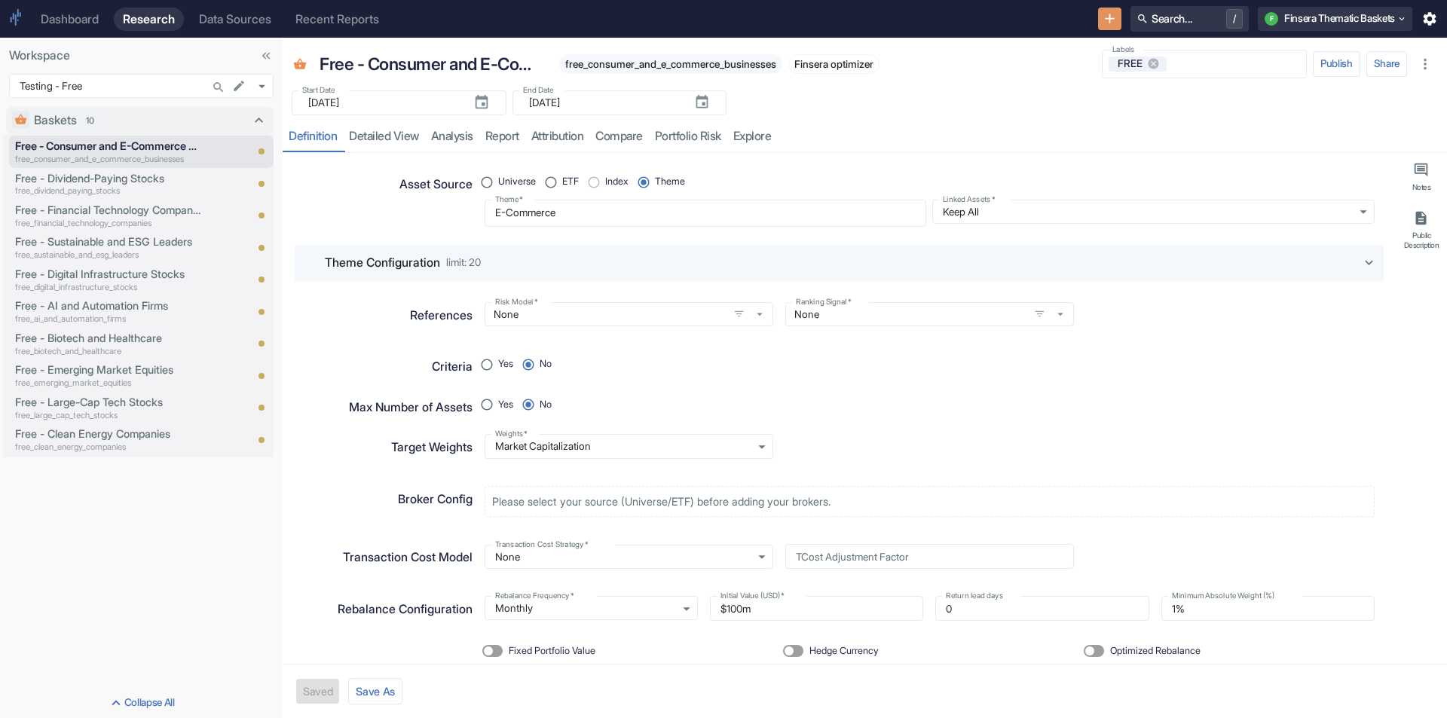
type textarea "x"
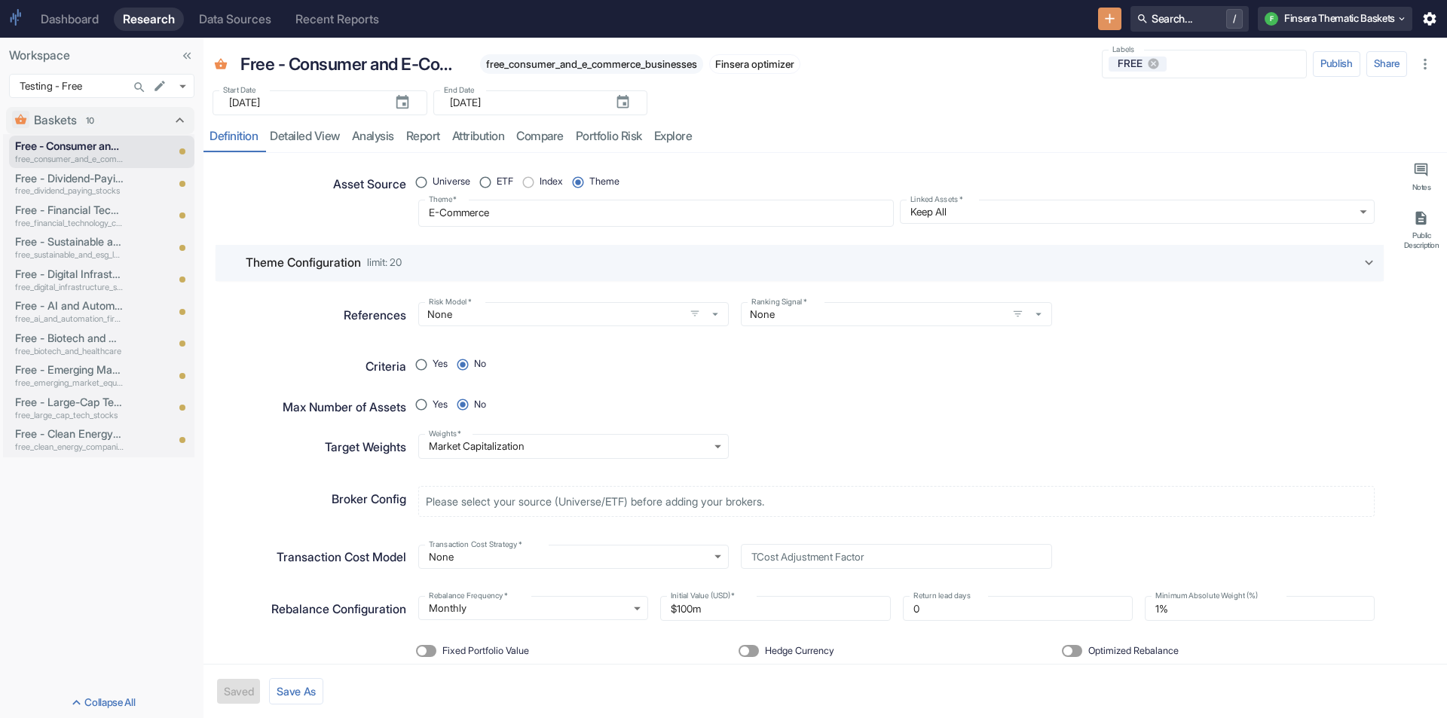
type textarea "x"
